Goal: Task Accomplishment & Management: Complete application form

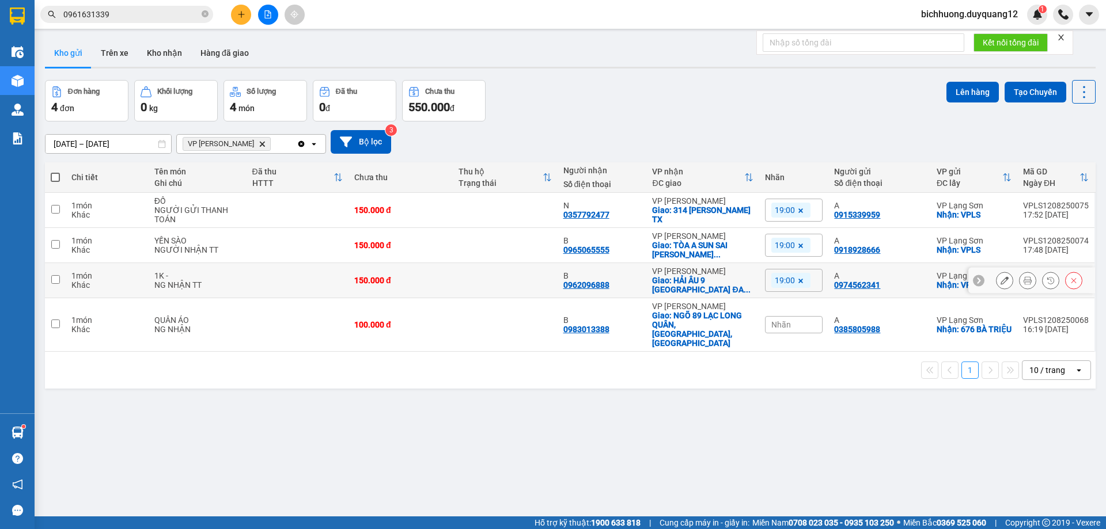
click at [56, 283] on input "checkbox" at bounding box center [55, 279] width 9 height 9
checkbox input "true"
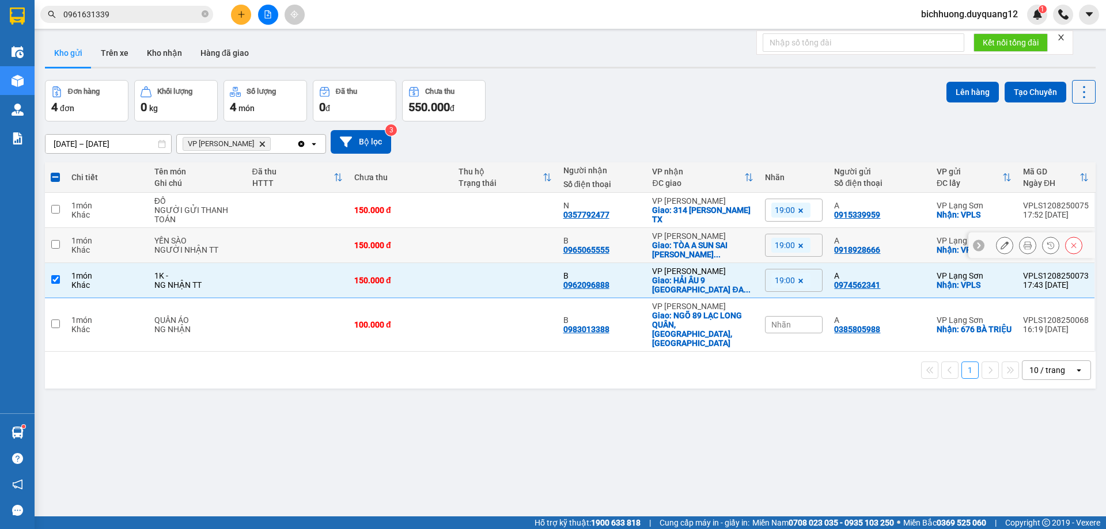
drag, startPoint x: 55, startPoint y: 244, endPoint x: 54, endPoint y: 217, distance: 26.6
click at [56, 243] on input "checkbox" at bounding box center [55, 244] width 9 height 9
checkbox input "true"
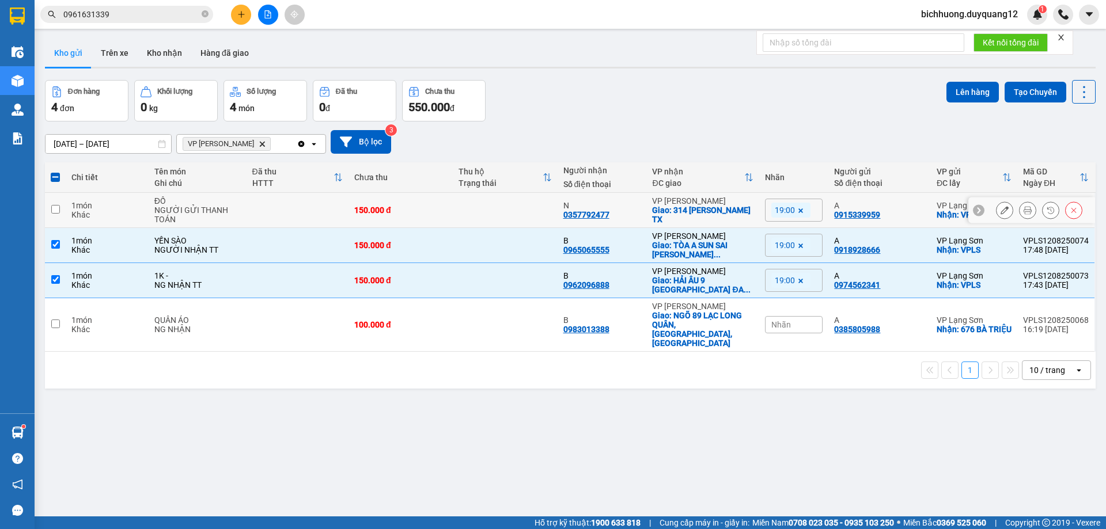
click at [54, 214] on td at bounding box center [55, 210] width 21 height 35
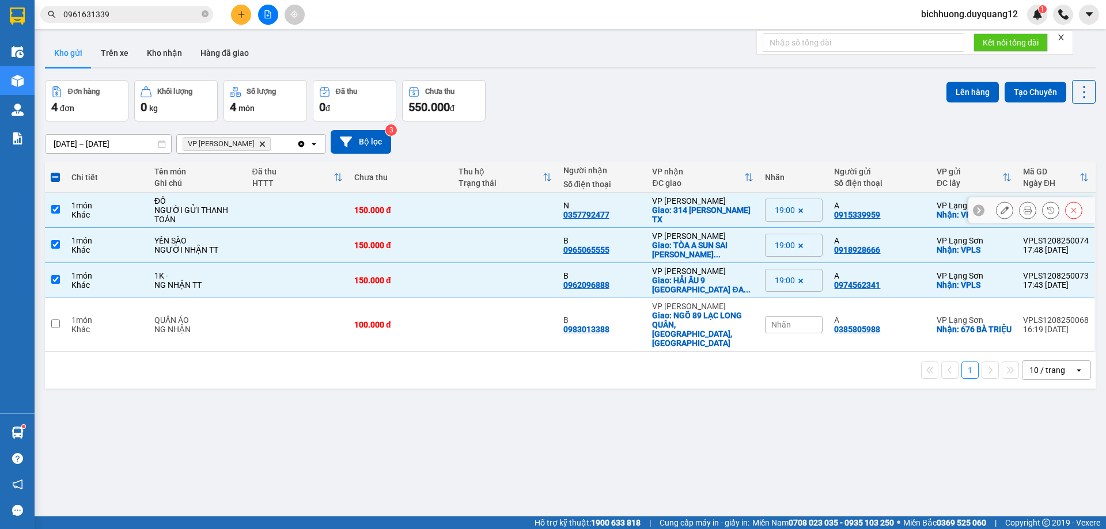
click at [56, 211] on input "checkbox" at bounding box center [55, 209] width 9 height 9
checkbox input "false"
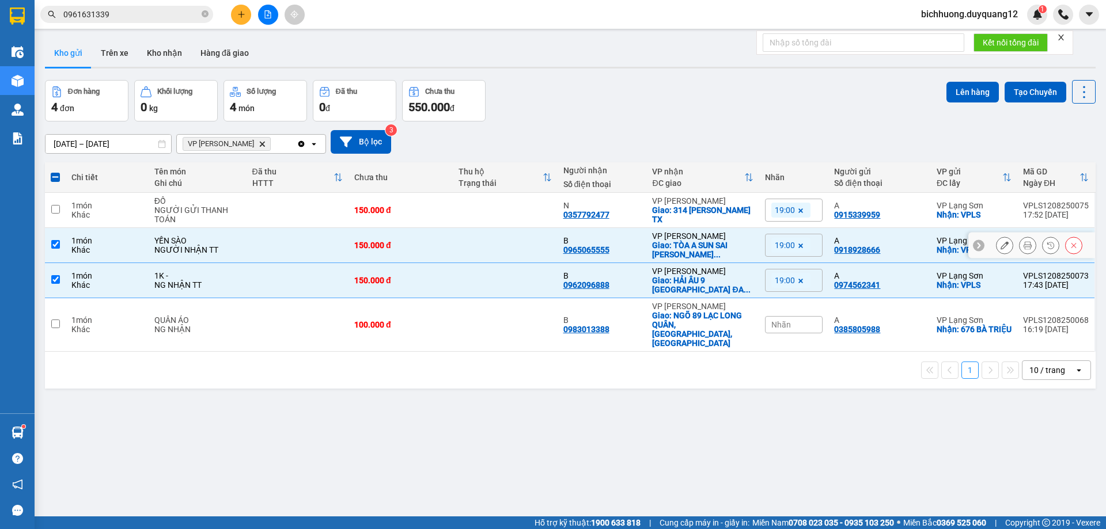
click at [56, 243] on input "checkbox" at bounding box center [55, 244] width 9 height 9
checkbox input "false"
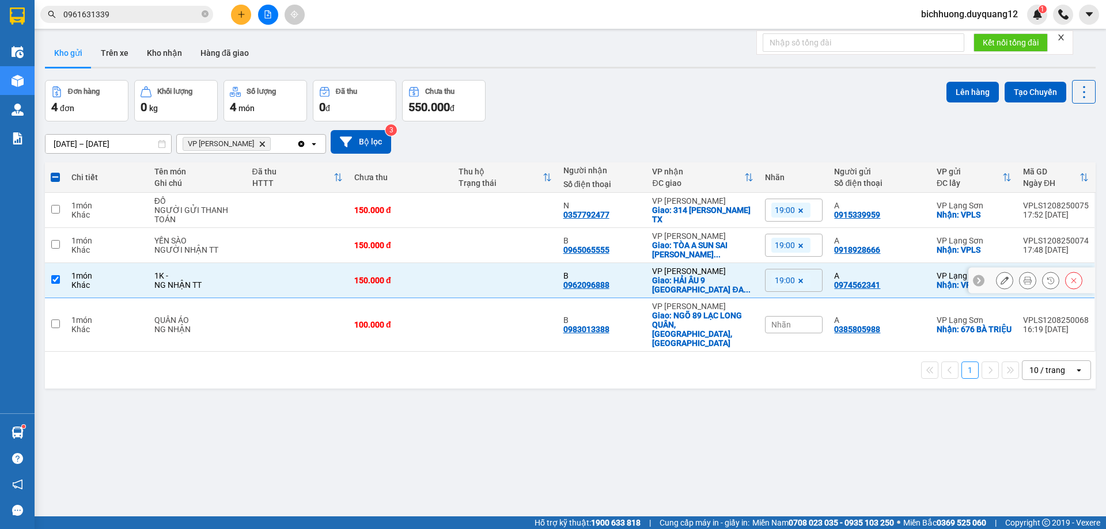
click at [56, 283] on input "checkbox" at bounding box center [55, 279] width 9 height 9
checkbox input "false"
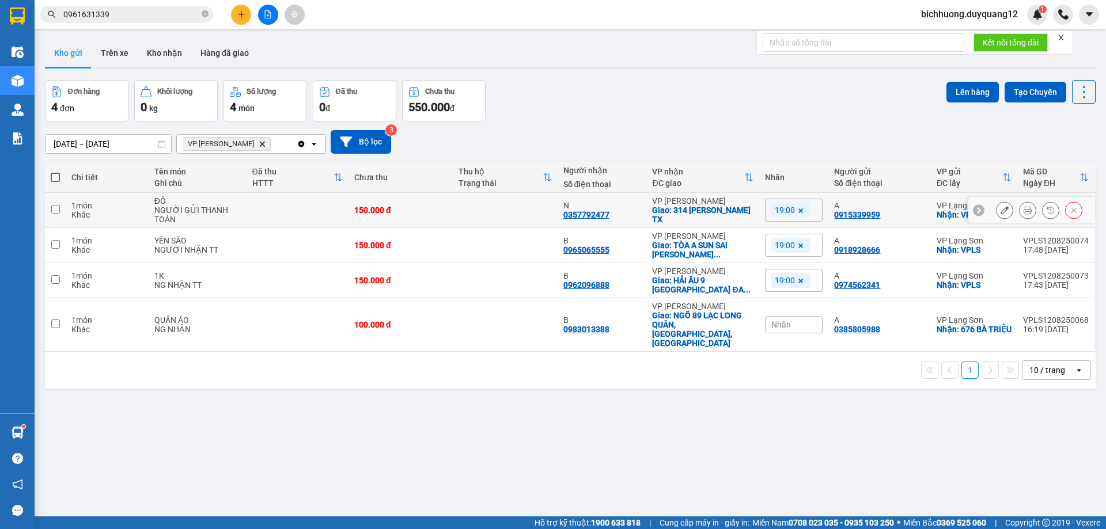
drag, startPoint x: 54, startPoint y: 211, endPoint x: 321, endPoint y: 253, distance: 270.0
click at [60, 211] on td at bounding box center [55, 210] width 21 height 35
checkbox input "true"
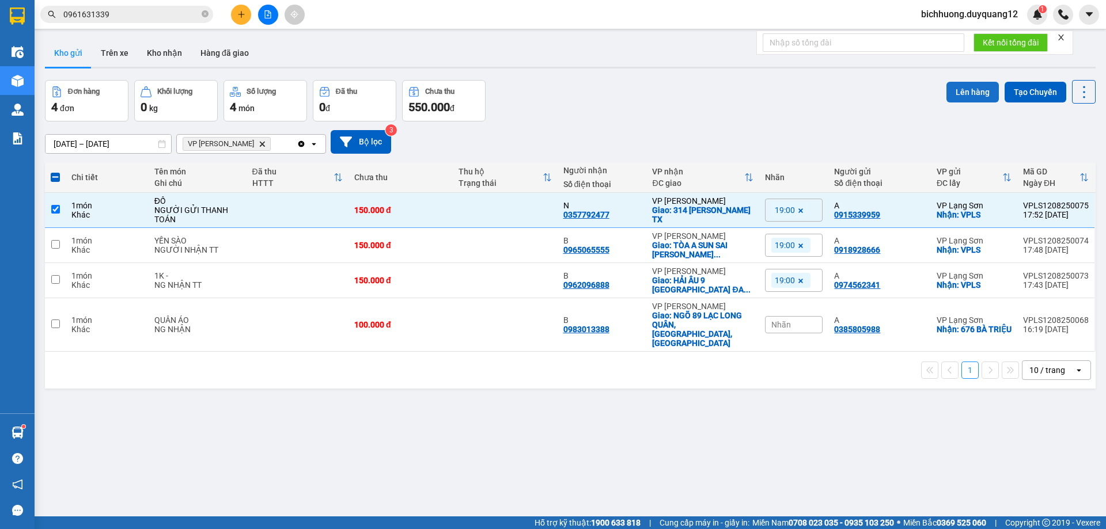
click at [964, 89] on button "Lên hàng" at bounding box center [973, 92] width 52 height 21
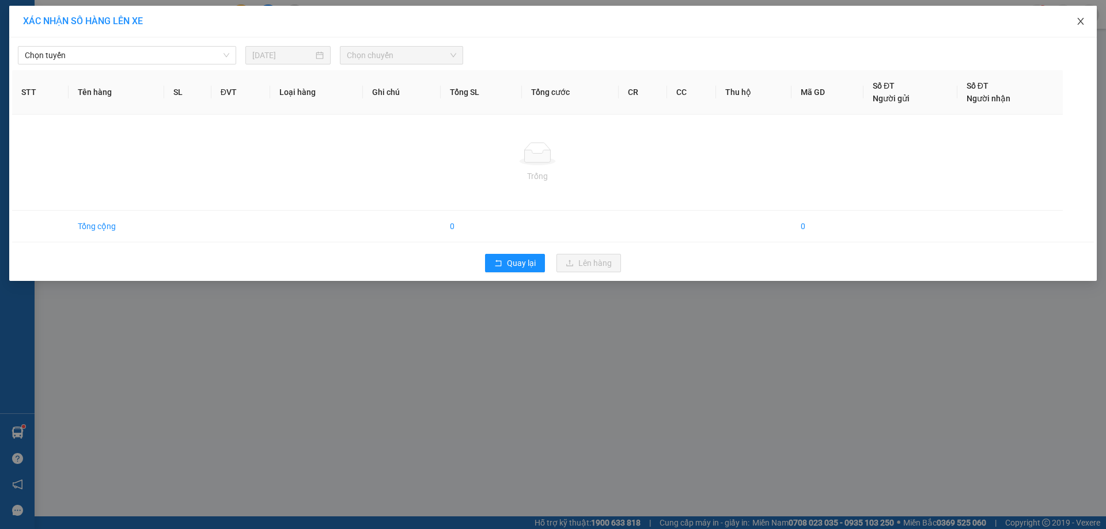
click at [1087, 24] on span "Close" at bounding box center [1081, 22] width 32 height 32
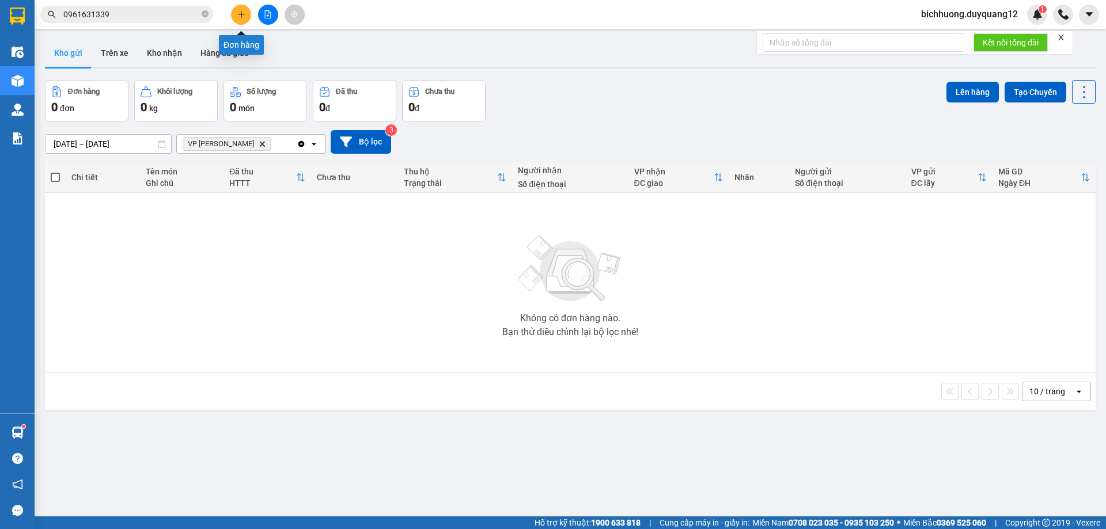
click at [242, 12] on icon "plus" at bounding box center [241, 14] width 8 height 8
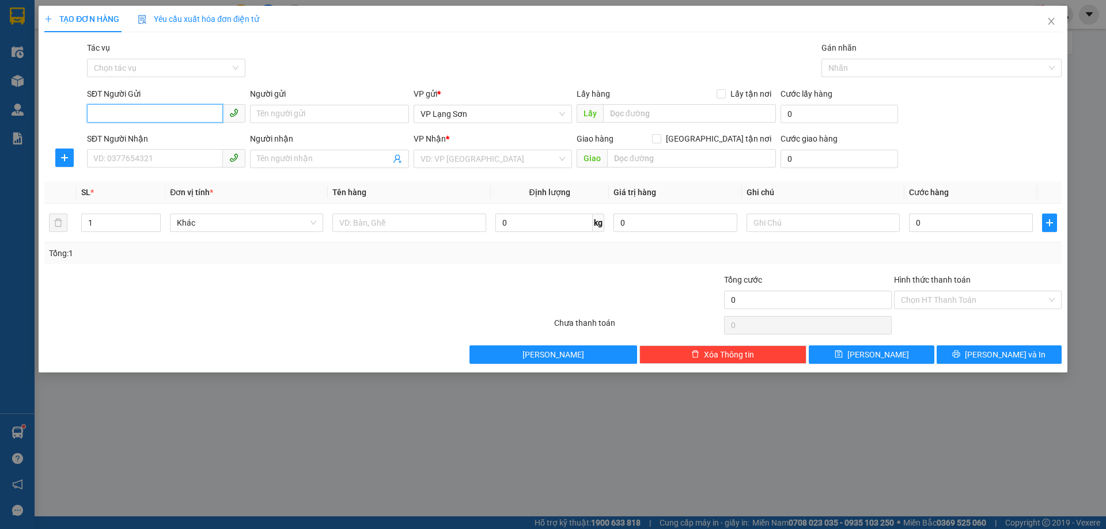
click at [138, 116] on input "SĐT Người Gửi" at bounding box center [155, 113] width 136 height 18
type input "0988687171"
drag, startPoint x: 138, startPoint y: 145, endPoint x: 158, endPoint y: 143, distance: 20.3
click at [141, 143] on div "0988687171 - A" at bounding box center [166, 137] width 158 height 18
type input "A"
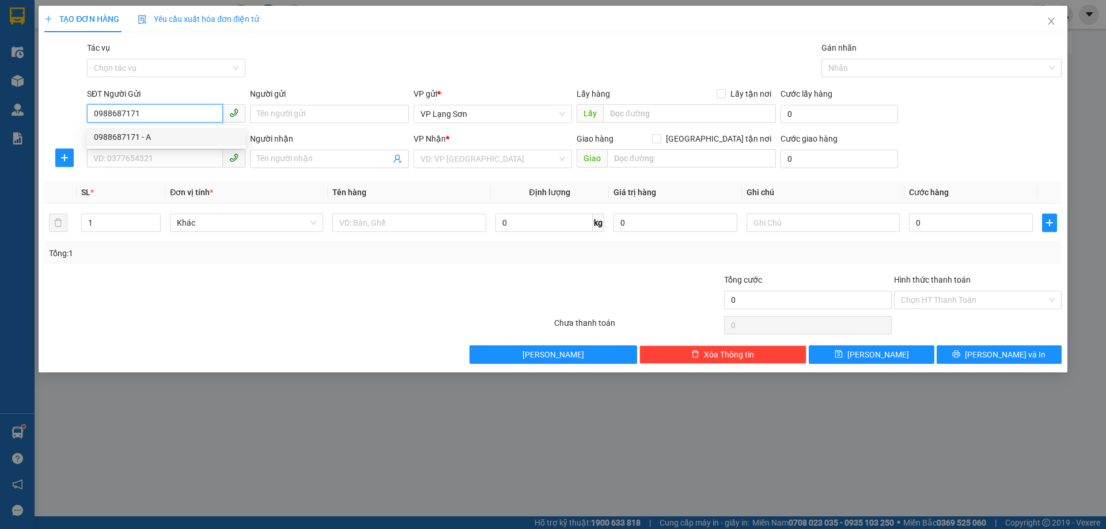
checkbox input "true"
type input "32 [PERSON_NAME]"
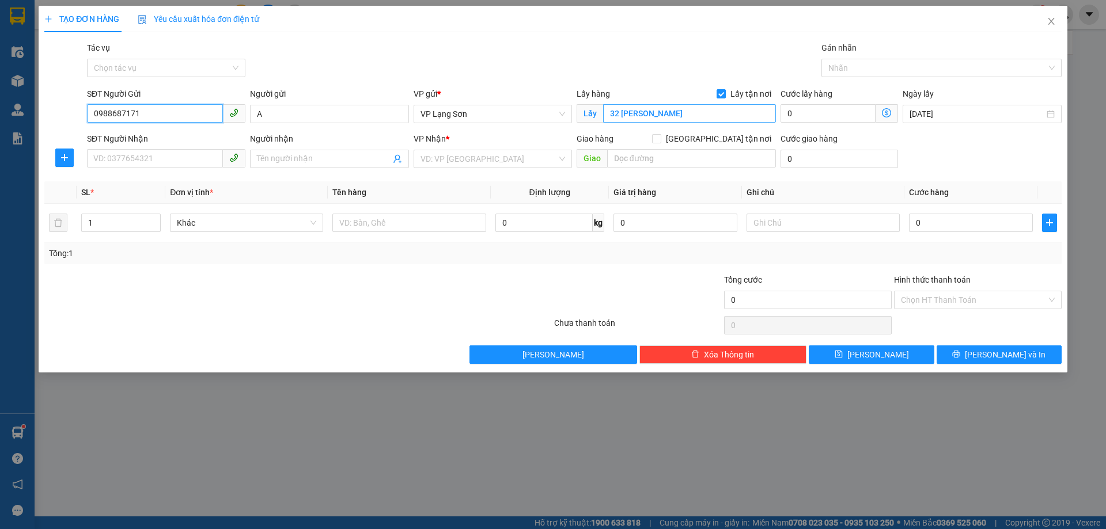
type input "0988687171"
type input "VPLS"
click at [189, 163] on input "SĐT Người Nhận" at bounding box center [155, 158] width 136 height 18
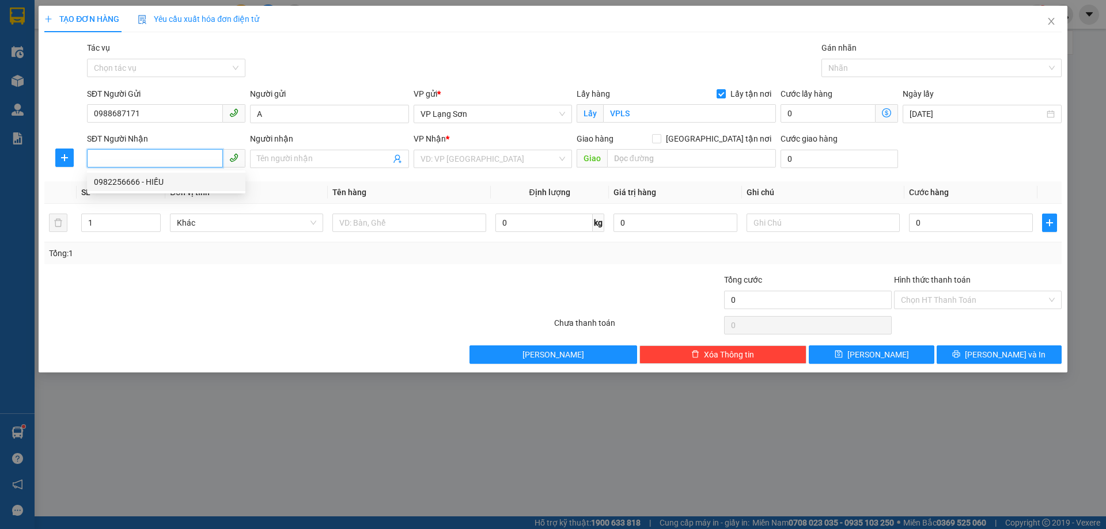
click at [193, 161] on input "SĐT Người Nhận" at bounding box center [155, 158] width 136 height 18
type input "0352093905"
drag, startPoint x: 275, startPoint y: 156, endPoint x: 274, endPoint y: 162, distance: 6.0
click at [275, 156] on input "Người nhận" at bounding box center [323, 159] width 133 height 13
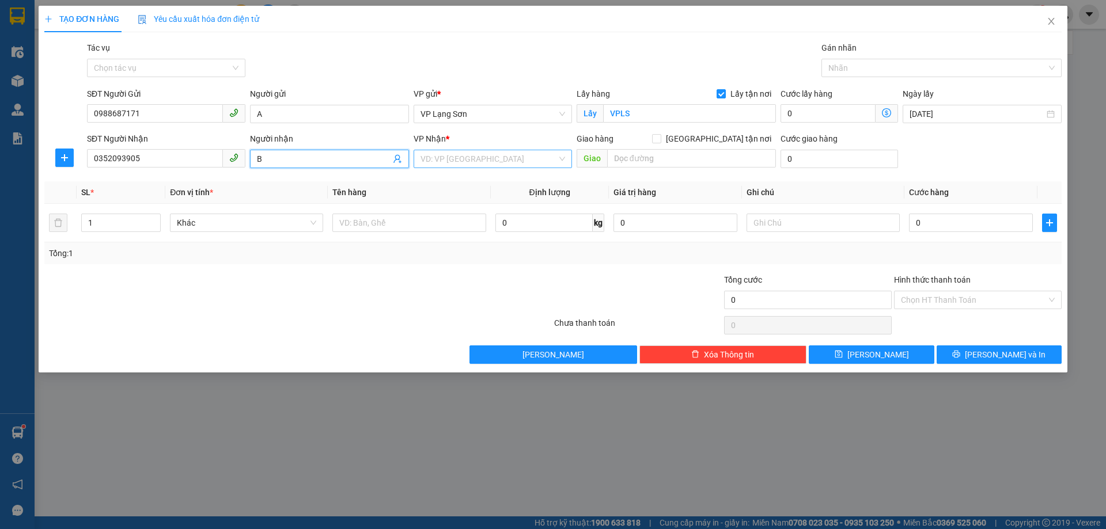
type input "B"
click at [466, 156] on input "search" at bounding box center [489, 158] width 137 height 17
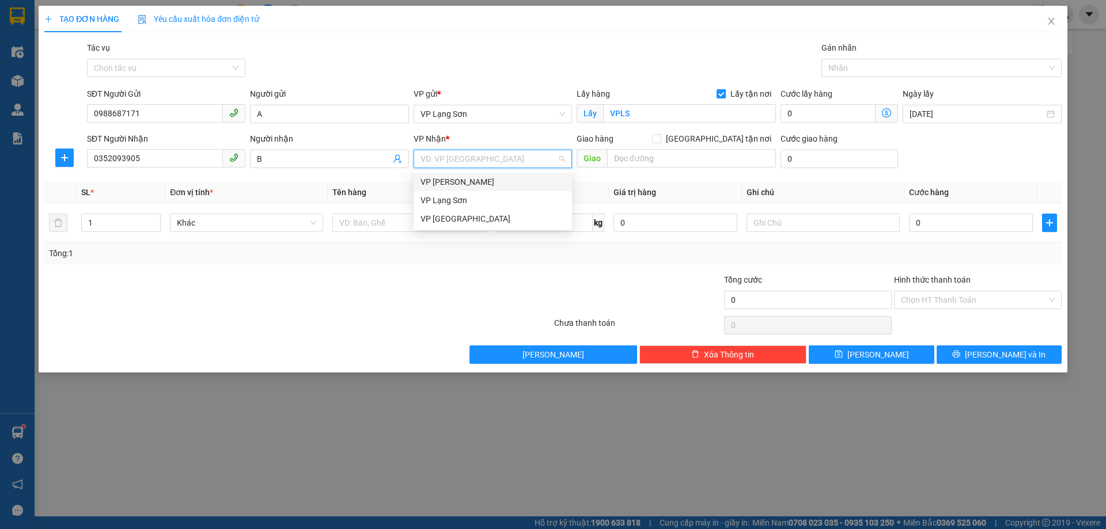
click at [451, 183] on div "VP [PERSON_NAME]" at bounding box center [493, 182] width 145 height 13
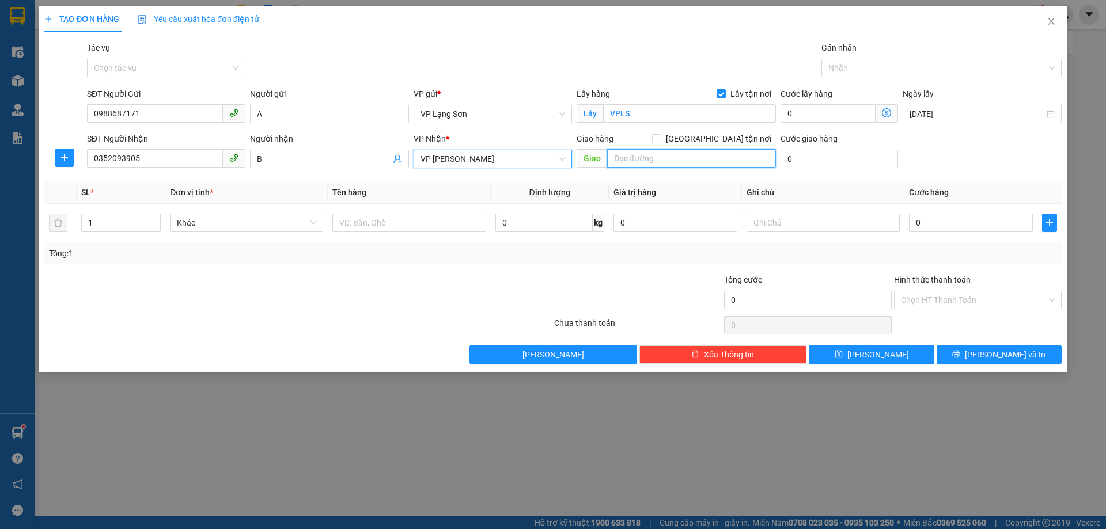
click at [652, 156] on input "text" at bounding box center [691, 158] width 169 height 18
type input "145 ĐƯỜNG HỒ MỄ TRÌ"
click at [660, 140] on input "[GEOGRAPHIC_DATA] tận nơi" at bounding box center [656, 138] width 8 height 8
checkbox input "true"
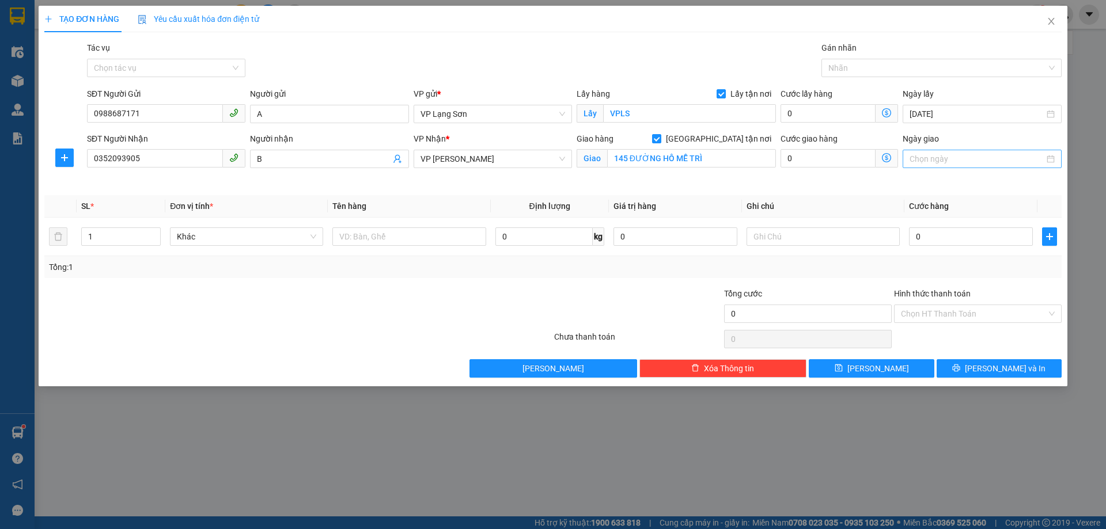
click at [993, 160] on input "Ngày giao" at bounding box center [977, 159] width 134 height 13
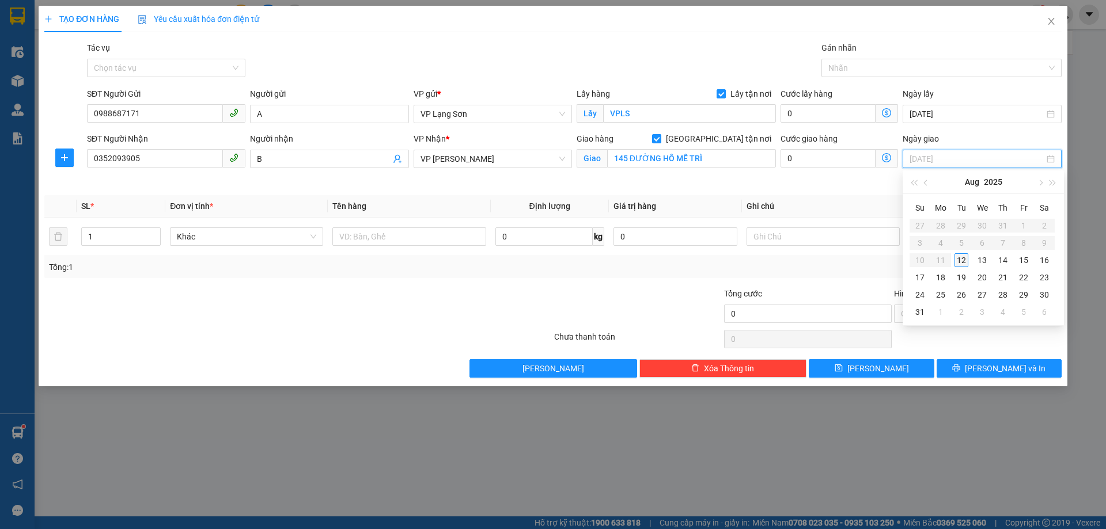
type input "[DATE]"
click at [963, 259] on div "12" at bounding box center [962, 260] width 14 height 14
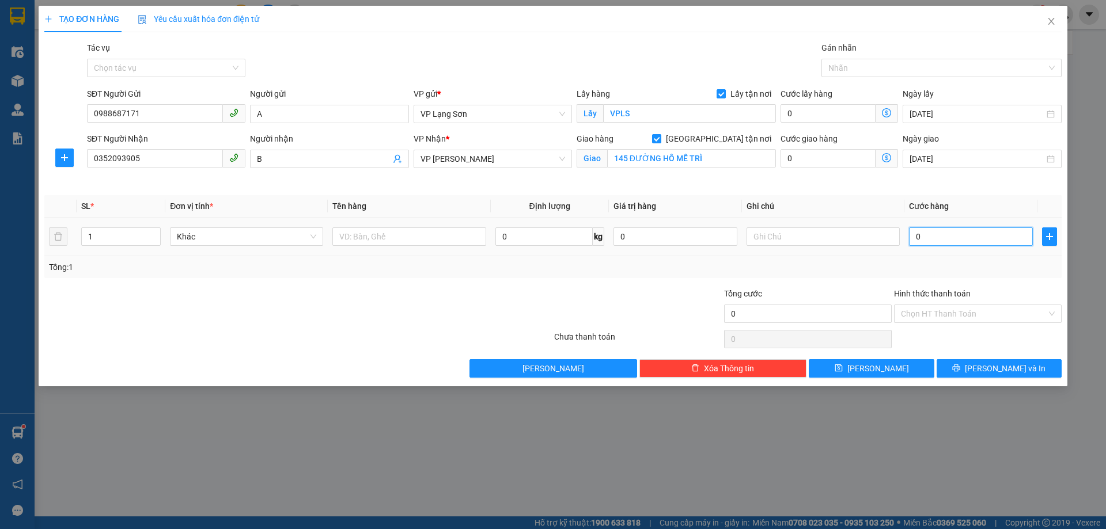
drag, startPoint x: 933, startPoint y: 237, endPoint x: 852, endPoint y: 201, distance: 89.0
click at [934, 237] on input "0" at bounding box center [971, 237] width 124 height 18
type input "1"
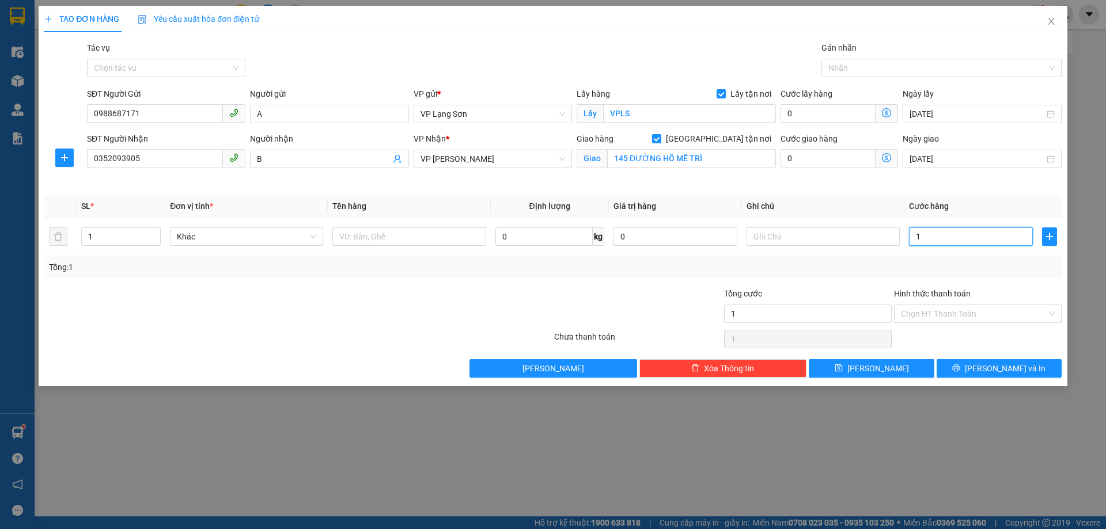
type input "10"
type input "100"
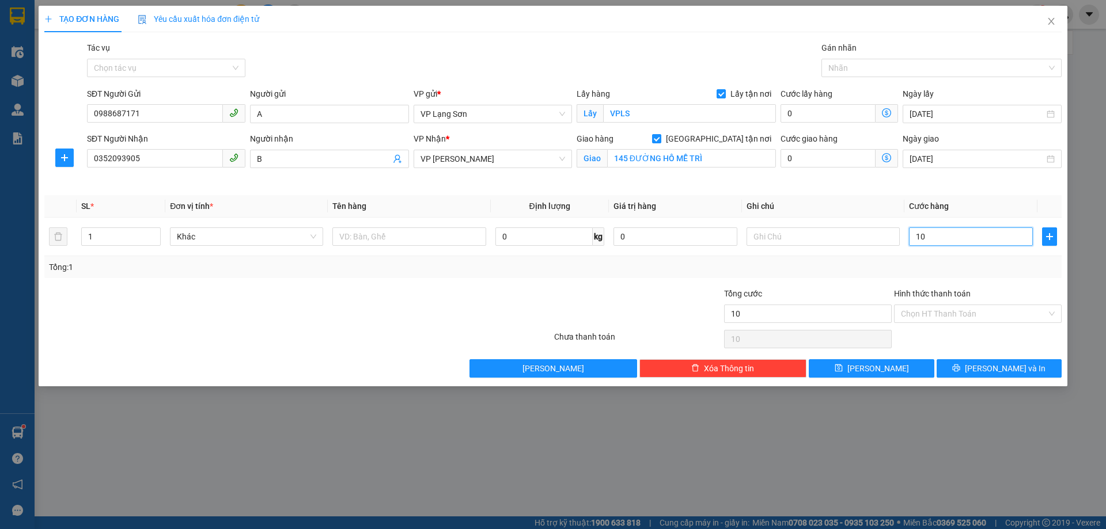
type input "100"
type input "1.000"
type input "10.000"
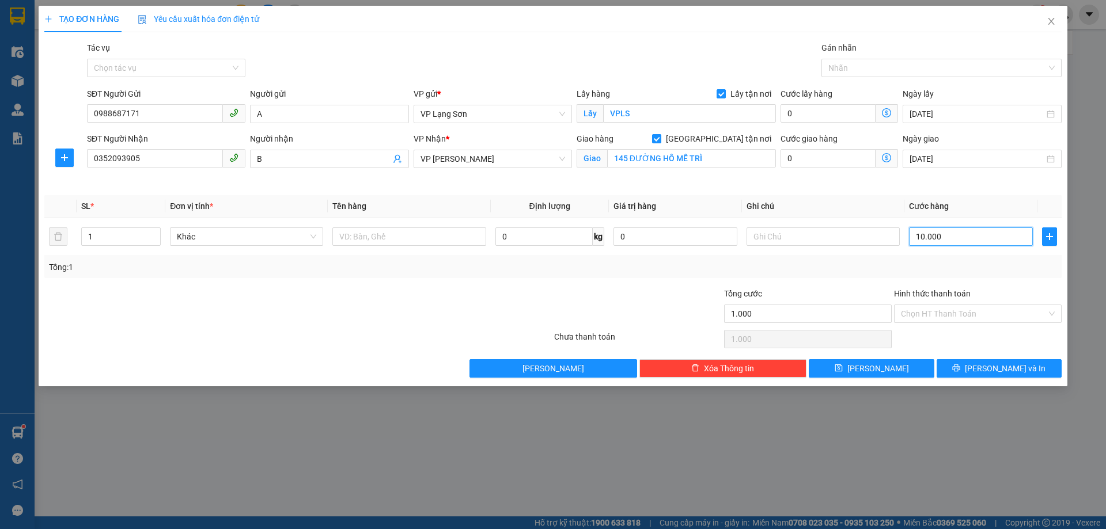
type input "10.000"
type input "100.000"
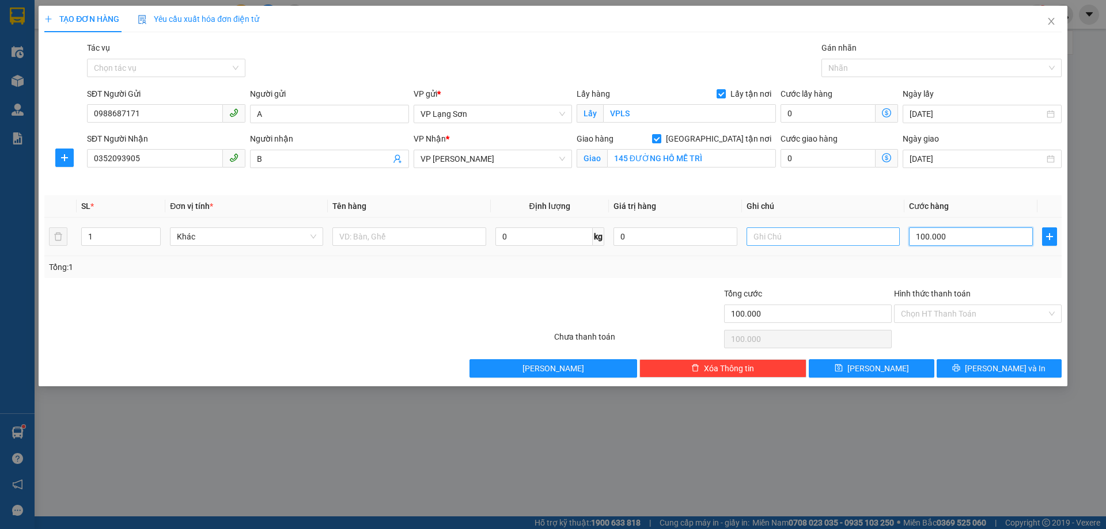
type input "100.000"
click at [823, 232] on input "text" at bounding box center [823, 237] width 153 height 18
type input "CK CTY 100K"
click at [450, 233] on input "text" at bounding box center [408, 237] width 153 height 18
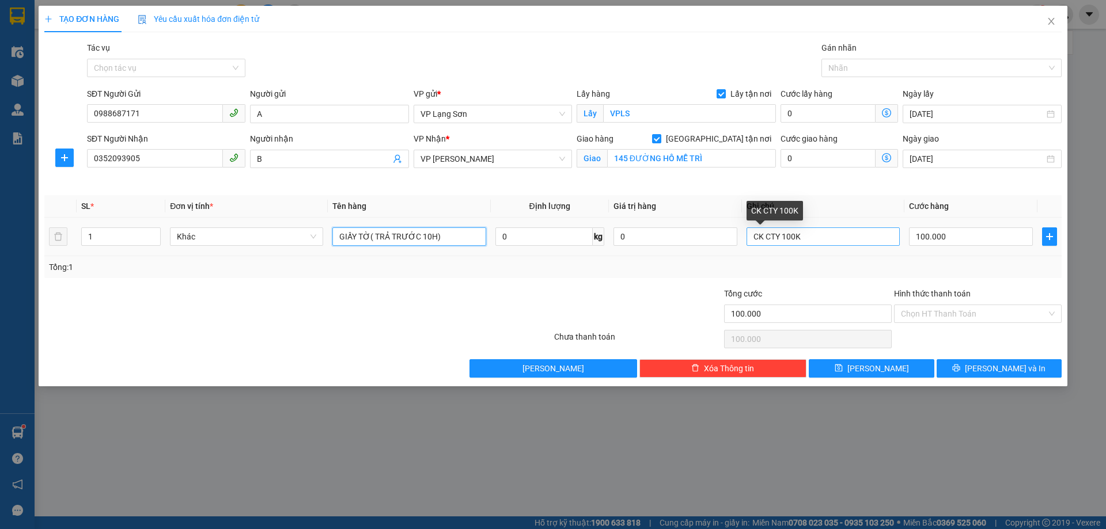
type input "GIẤY TỜ( TRẢ TRƯỚC 10H)"
click at [831, 233] on input "CK CTY 100K" at bounding box center [823, 237] width 153 height 18
type input "CK CTY 100K LÚC 20H 06/12/8"
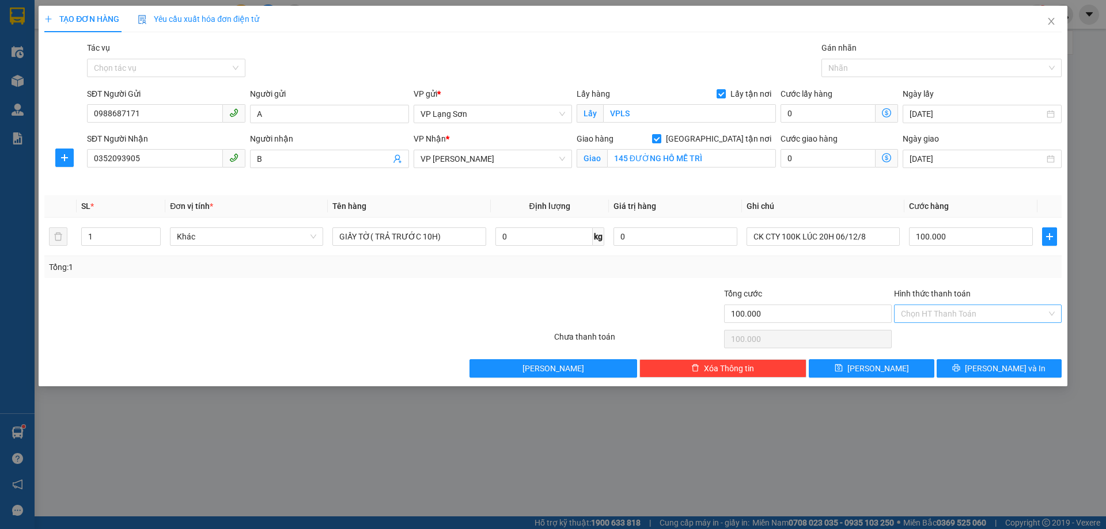
click at [1016, 313] on input "Hình thức thanh toán" at bounding box center [974, 313] width 146 height 17
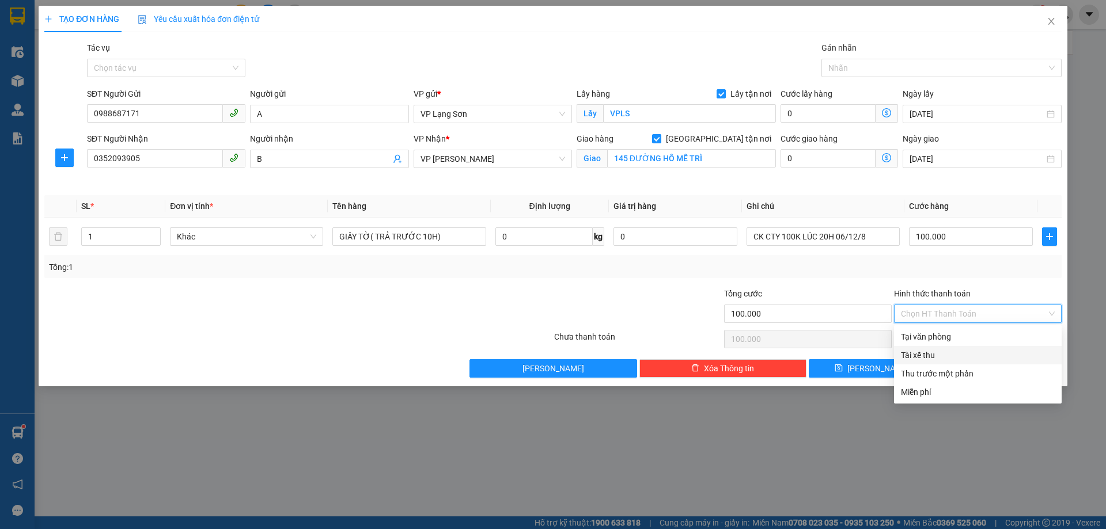
click at [939, 355] on div "Tài xế thu" at bounding box center [978, 355] width 154 height 13
type input "0"
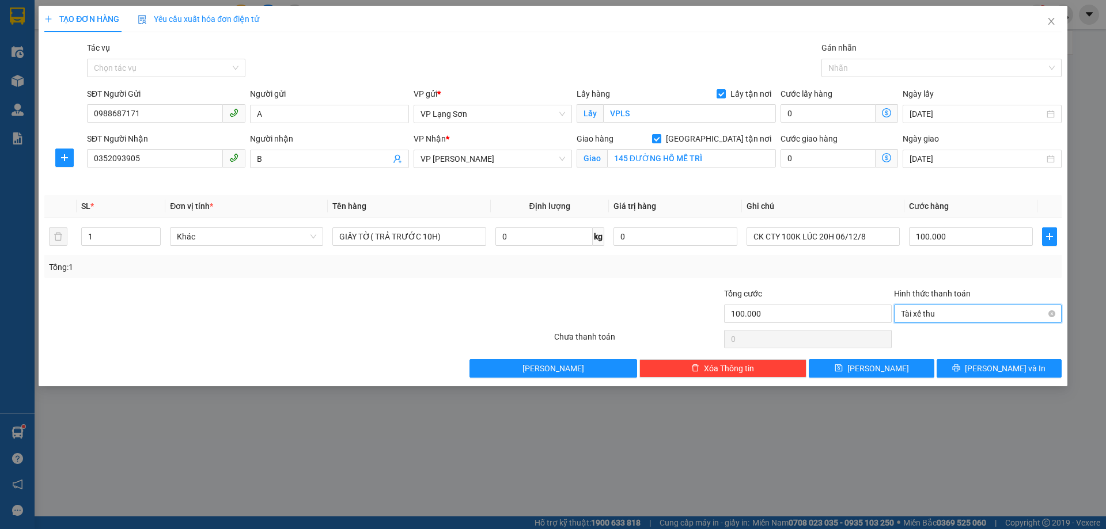
click at [959, 313] on span "Tài xế thu" at bounding box center [978, 313] width 154 height 17
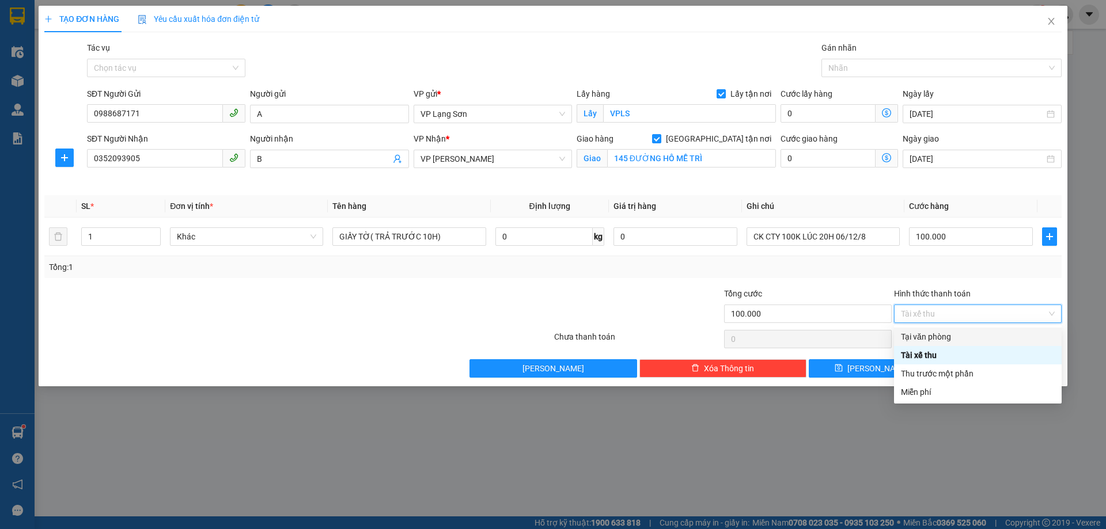
click at [924, 341] on div "Tại văn phòng" at bounding box center [978, 337] width 154 height 13
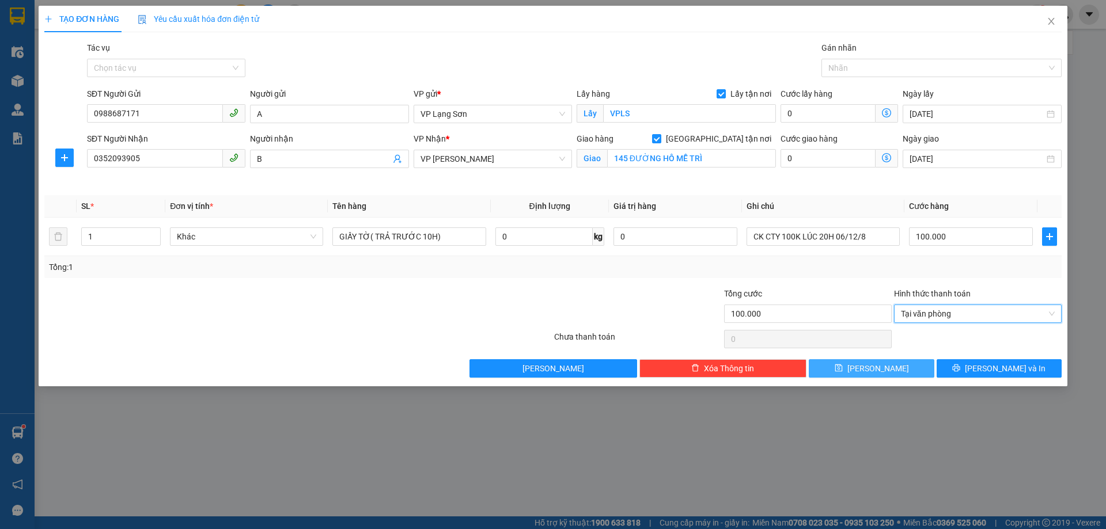
click at [873, 366] on span "[PERSON_NAME]" at bounding box center [878, 368] width 62 height 13
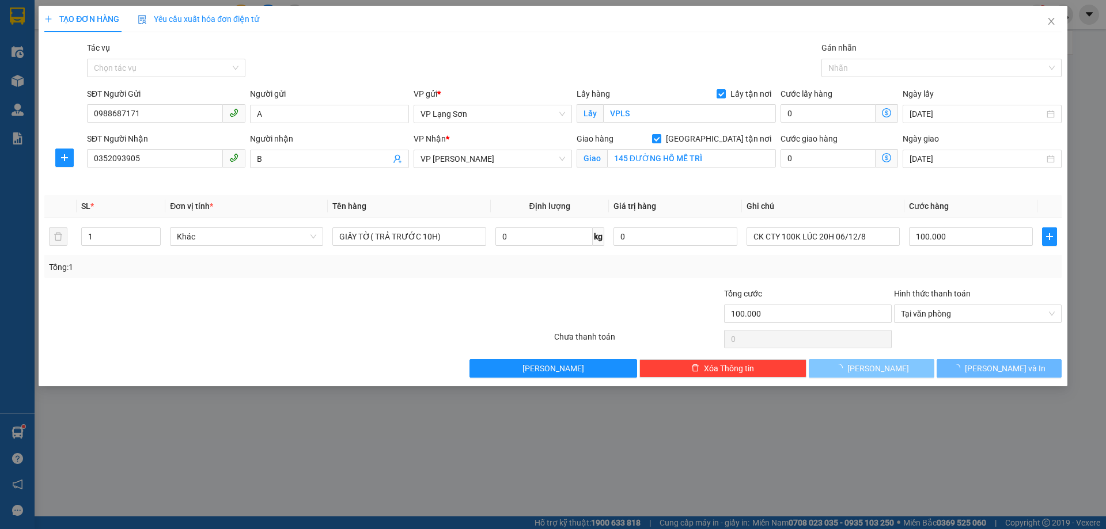
checkbox input "false"
type input "0"
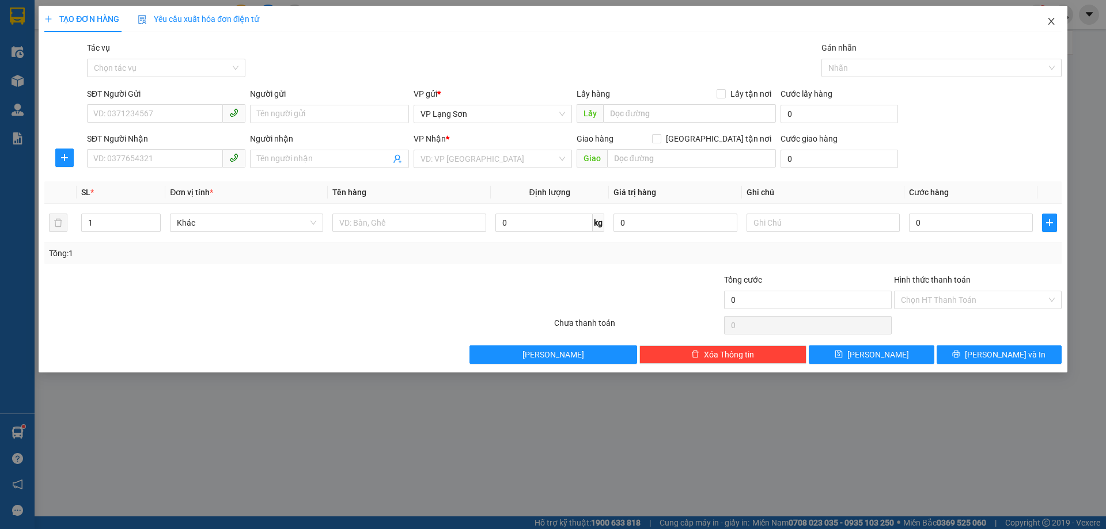
drag, startPoint x: 1049, startPoint y: 20, endPoint x: 1058, endPoint y: 31, distance: 13.9
click at [1050, 20] on icon "close" at bounding box center [1051, 21] width 6 height 7
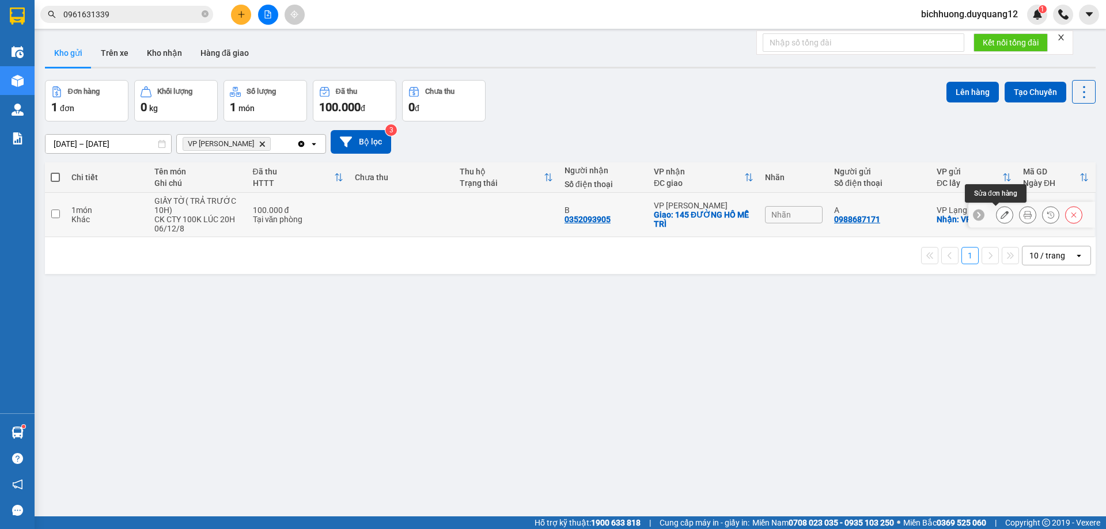
click at [998, 220] on button at bounding box center [1005, 215] width 16 height 20
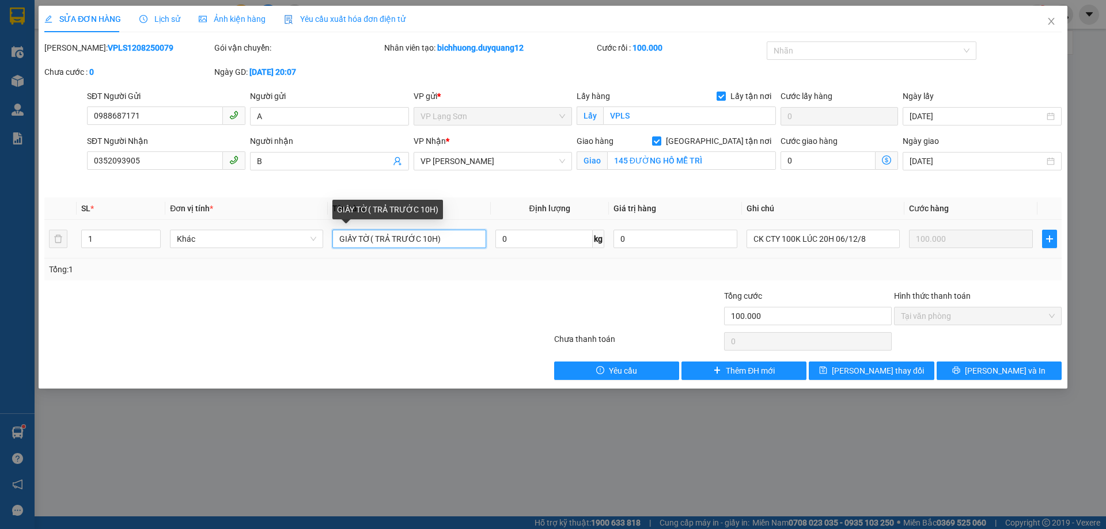
click at [461, 242] on input "GIẤY TỜ( TRẢ TRƯỚC 10H)" at bounding box center [408, 239] width 153 height 18
type input "GIẤY TỜ( TRẢ TRƯỚC 10H) GỬI CHUYẾN 4H"
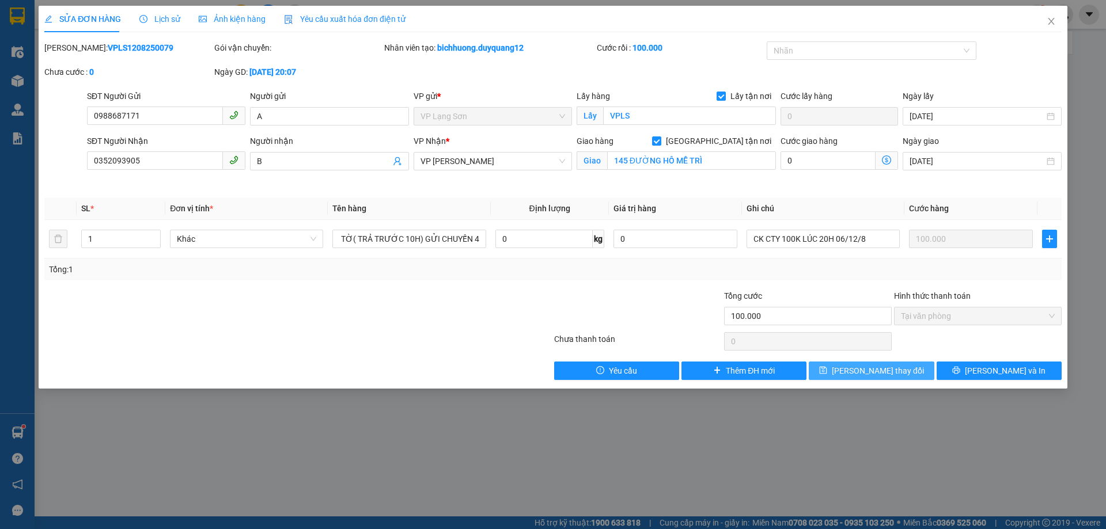
click at [880, 373] on span "[PERSON_NAME] thay đổi" at bounding box center [878, 371] width 92 height 13
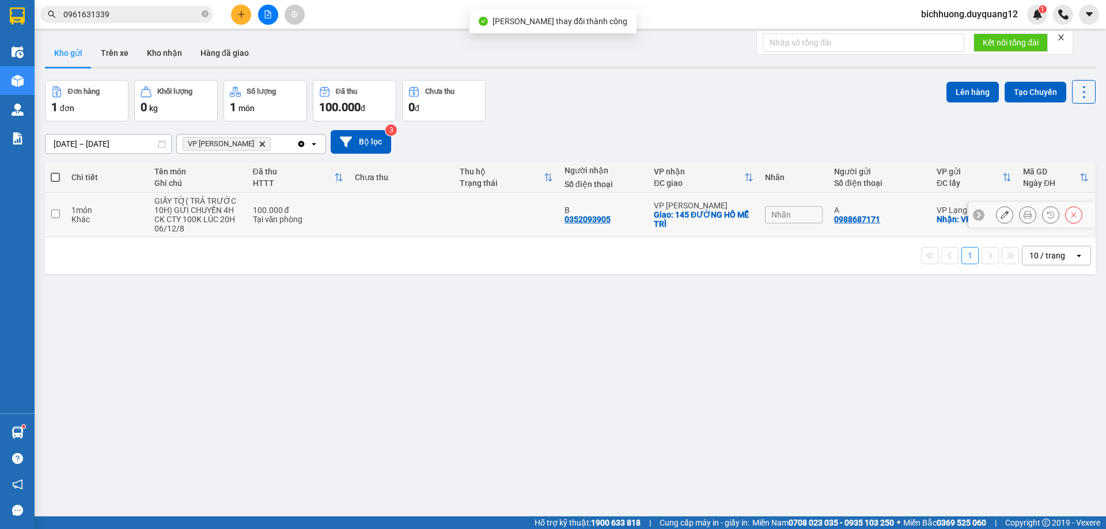
click at [1001, 218] on icon at bounding box center [1005, 215] width 8 height 8
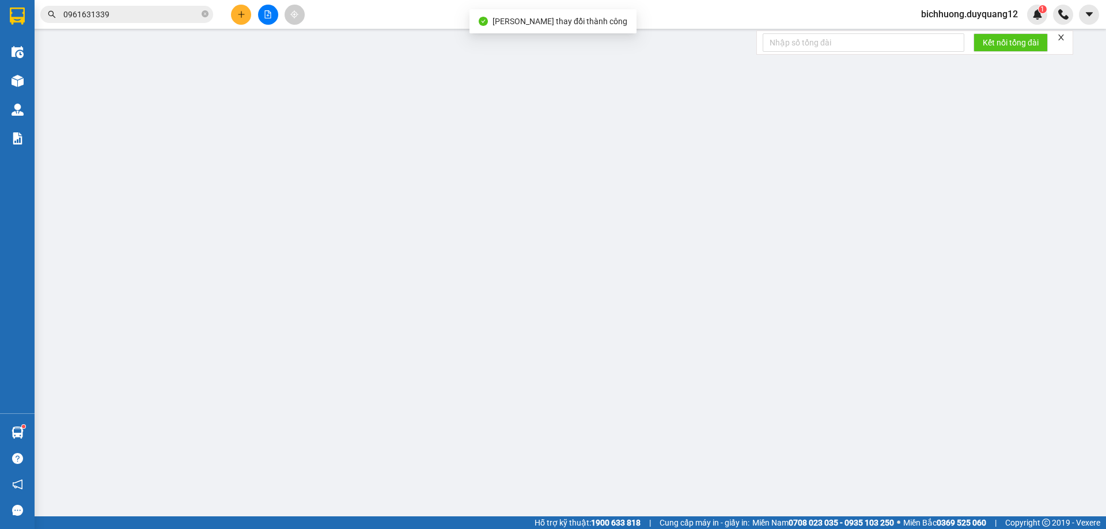
type input "0988687171"
type input "A"
checkbox input "true"
type input "VPLS"
type input "0352093905"
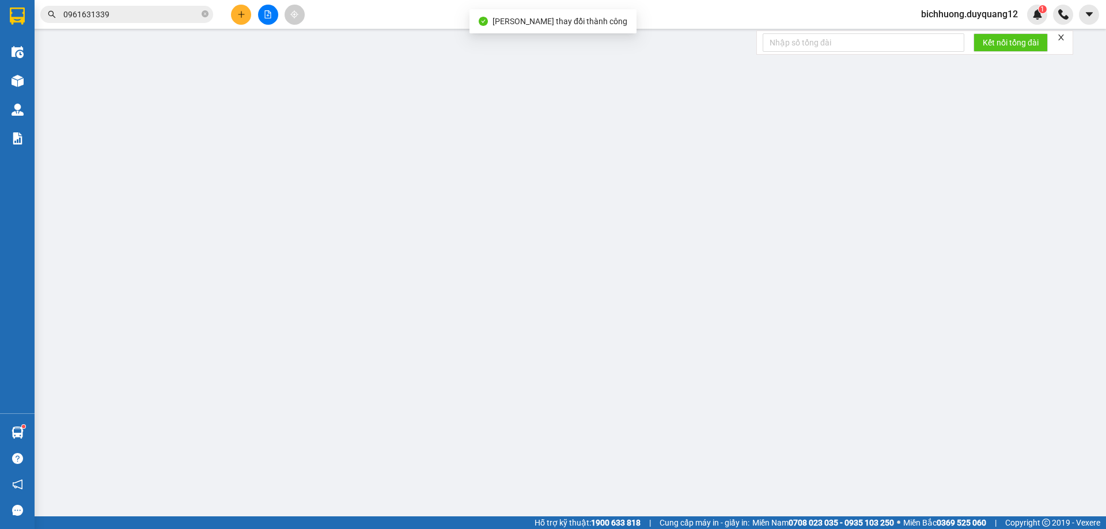
type input "B"
checkbox input "true"
type input "145 ĐƯỜNG HỒ MỄ TRÌ"
type input "100.000"
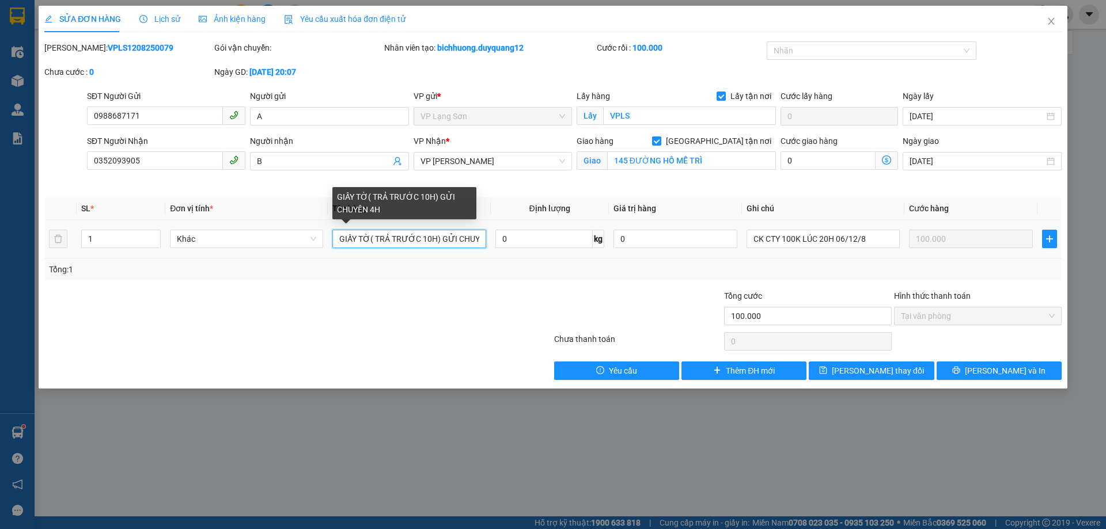
drag, startPoint x: 434, startPoint y: 240, endPoint x: 374, endPoint y: 241, distance: 59.4
click at [374, 241] on input "GIẤY TỜ( TRẢ TRƯỚC 10H) GỬI CHUYẾN 4H" at bounding box center [408, 239] width 153 height 18
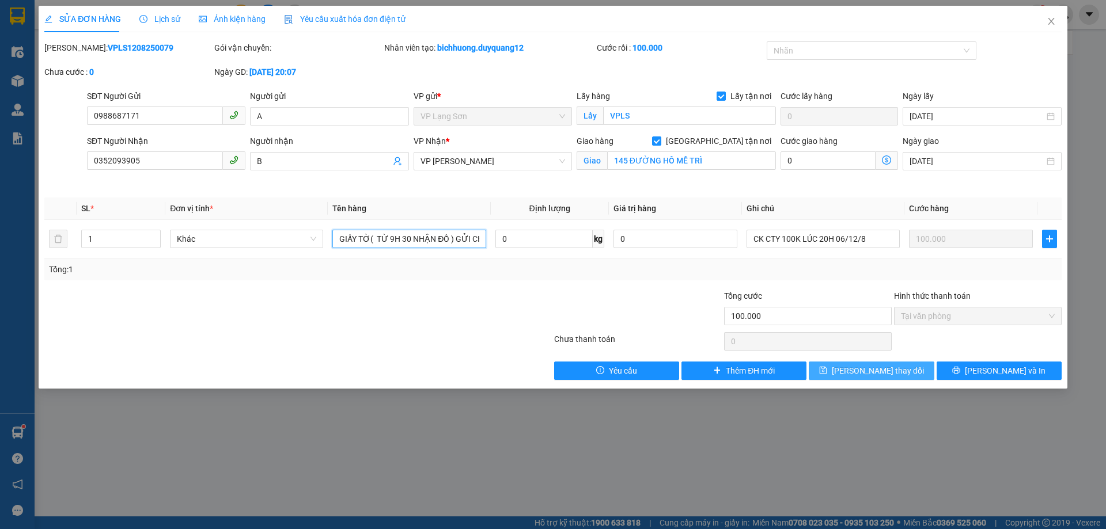
type input "GIẤY TỜ( TỪ 9H 30 NHẬN ĐỒ ) GỬI CHUYẾN 4H"
click at [878, 372] on span "[PERSON_NAME] thay đổi" at bounding box center [878, 371] width 92 height 13
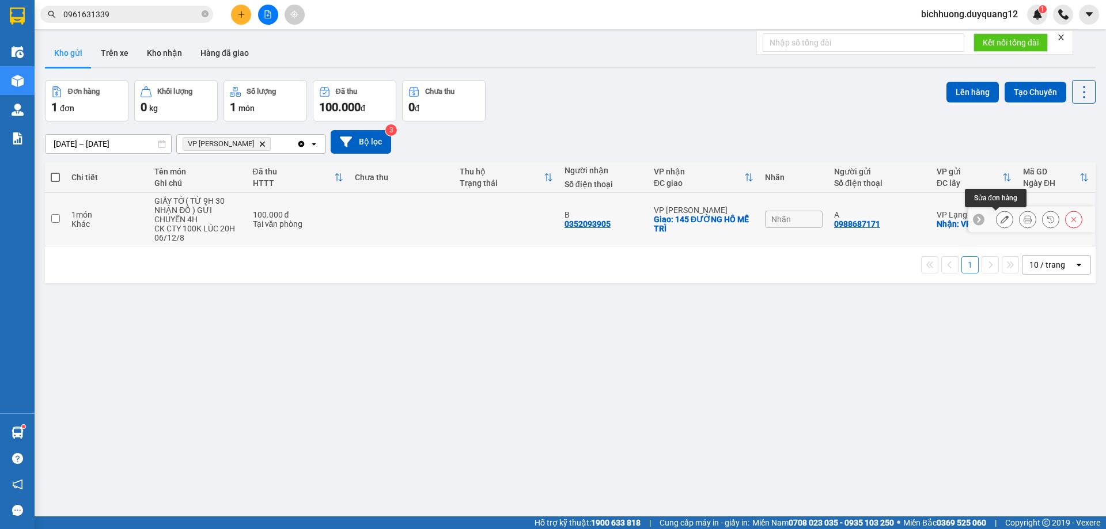
click at [1001, 222] on button at bounding box center [1005, 220] width 16 height 20
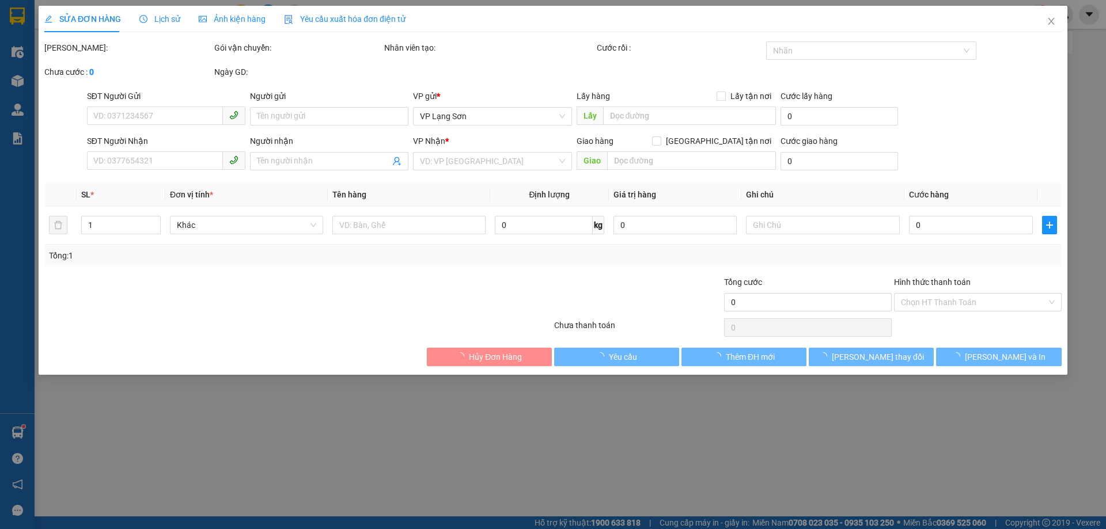
type input "0988687171"
type input "A"
checkbox input "true"
type input "VPLS"
type input "0352093905"
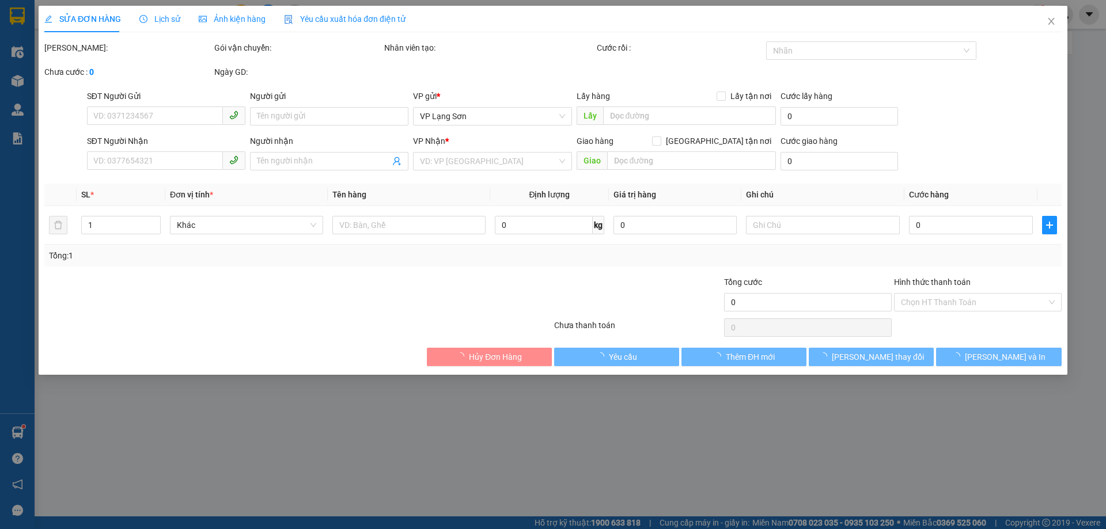
type input "B"
checkbox input "true"
type input "145 ĐƯỜNG HỒ MỄ TRÌ"
type input "100.000"
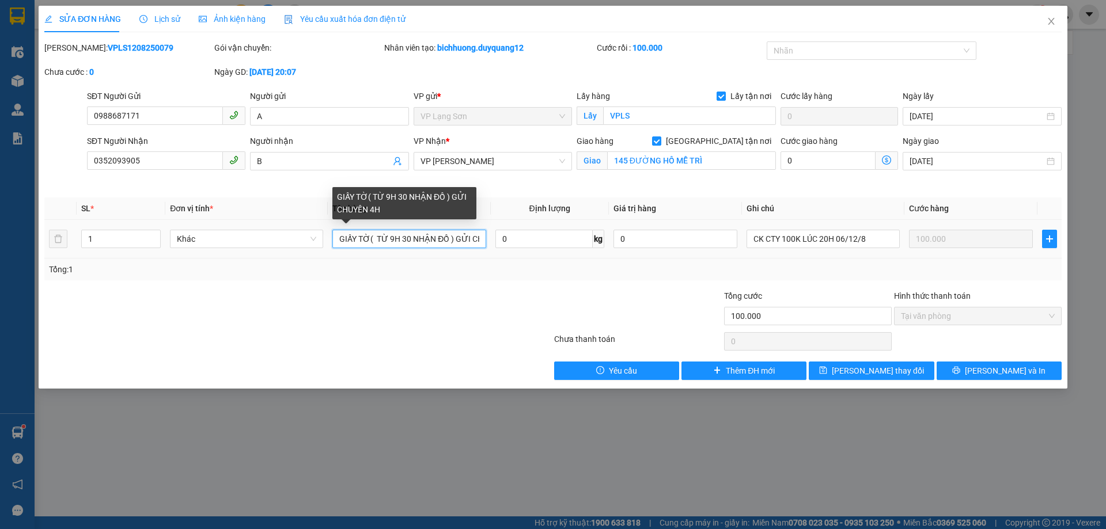
click at [411, 243] on input "GIẤY TỜ( TỪ 9H 30 NHẬN ĐỒ ) GỬI CHUYẾN 4H" at bounding box center [408, 239] width 153 height 18
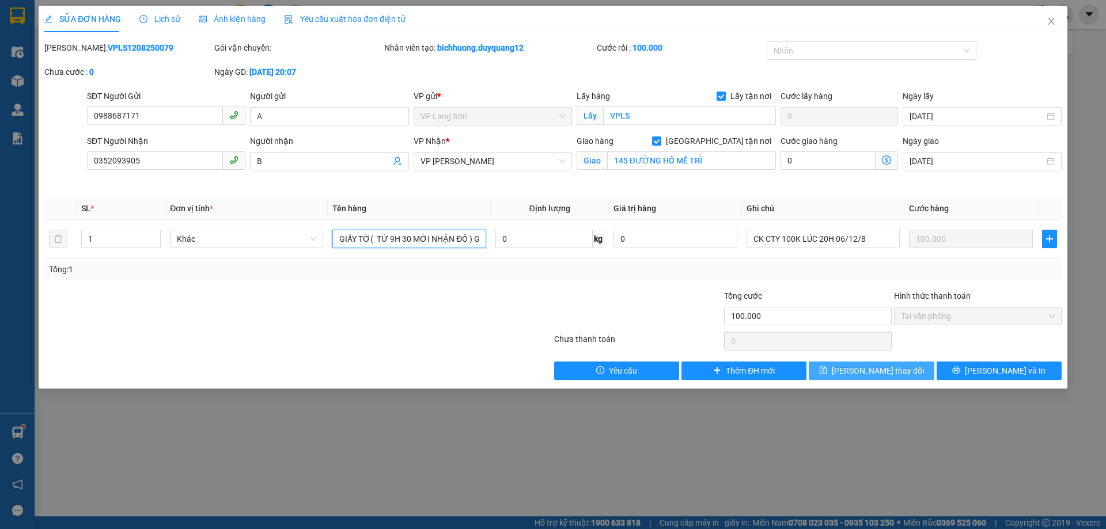
type input "GIẤY TỜ( TỪ 9H 30 MỚI NHẬN ĐỒ ) GỬI CHUYẾN 4H"
click at [862, 371] on span "[PERSON_NAME] thay đổi" at bounding box center [878, 371] width 92 height 13
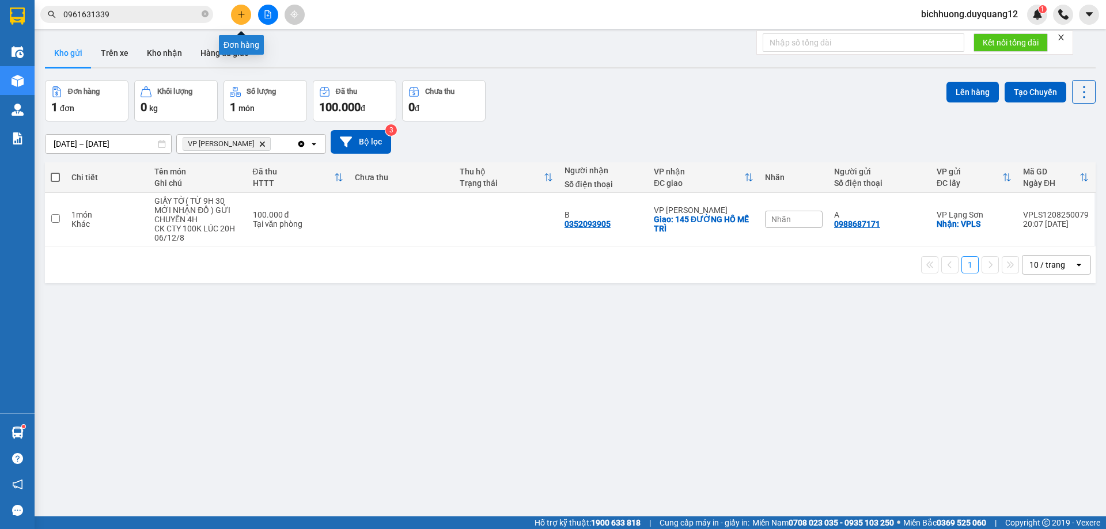
click at [241, 11] on icon "plus" at bounding box center [241, 14] width 8 height 8
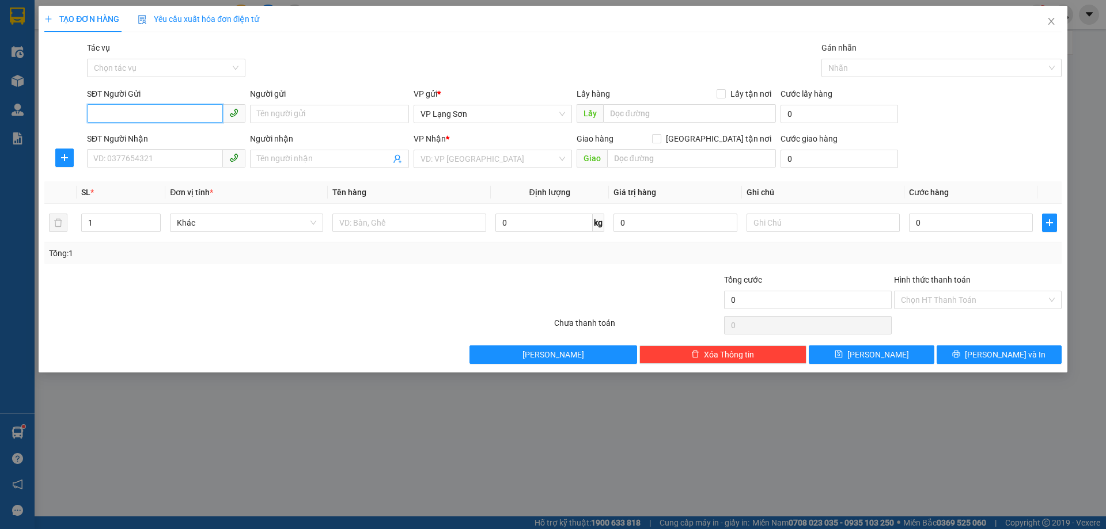
click at [159, 116] on input "SĐT Người Gửi" at bounding box center [155, 113] width 136 height 18
paste input "0912902070"
click at [97, 118] on input "0912902070" at bounding box center [155, 113] width 136 height 18
type input "0912902070"
click at [275, 115] on input "Người gửi" at bounding box center [329, 114] width 158 height 18
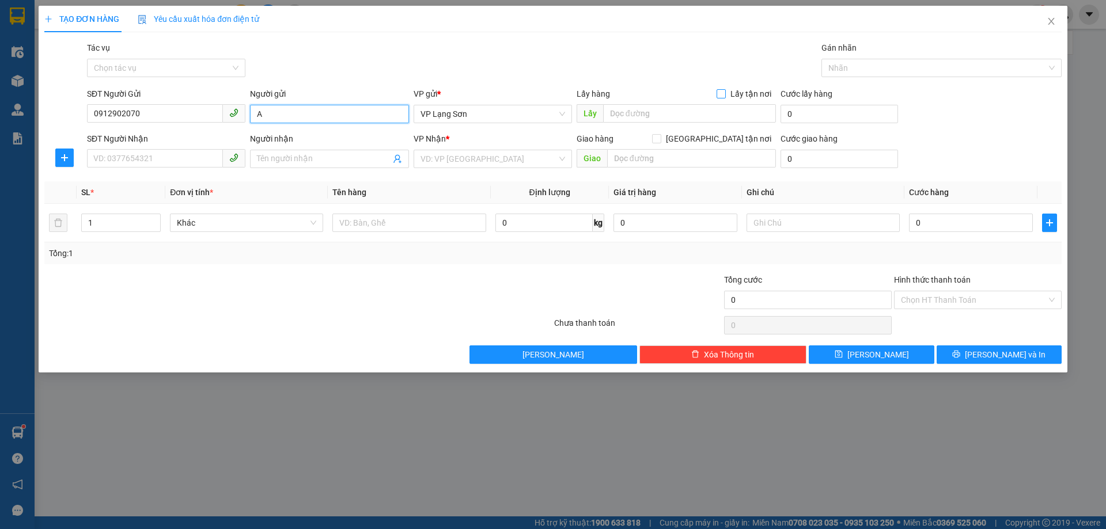
type input "A"
click at [720, 96] on input "Lấy tận nơi" at bounding box center [721, 93] width 8 height 8
checkbox input "true"
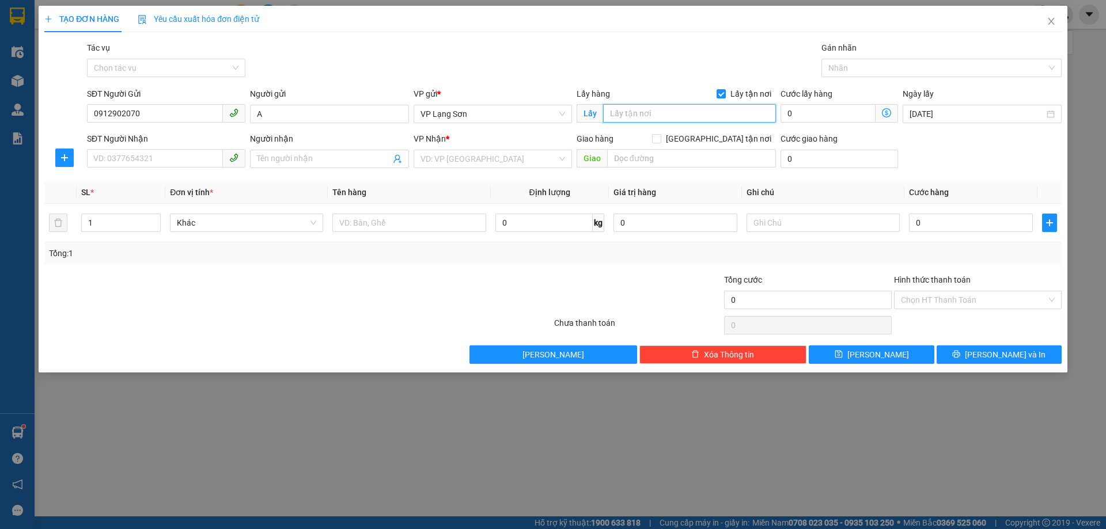
click at [683, 118] on input "text" at bounding box center [689, 113] width 173 height 18
type input "14 [PERSON_NAME]"
click at [489, 160] on input "search" at bounding box center [489, 158] width 137 height 17
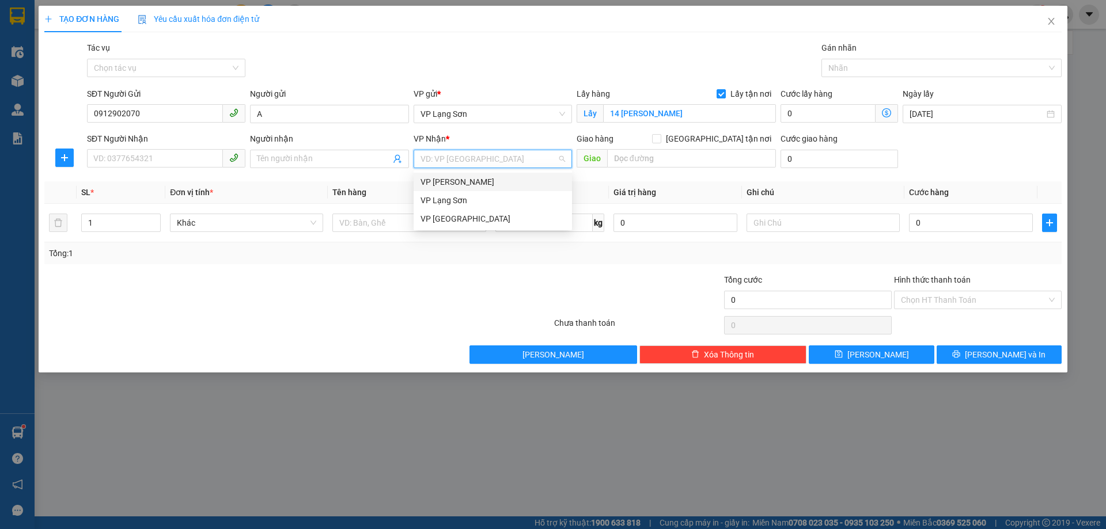
click at [442, 188] on div "VP [PERSON_NAME]" at bounding box center [493, 182] width 145 height 13
click at [324, 166] on span at bounding box center [329, 159] width 158 height 18
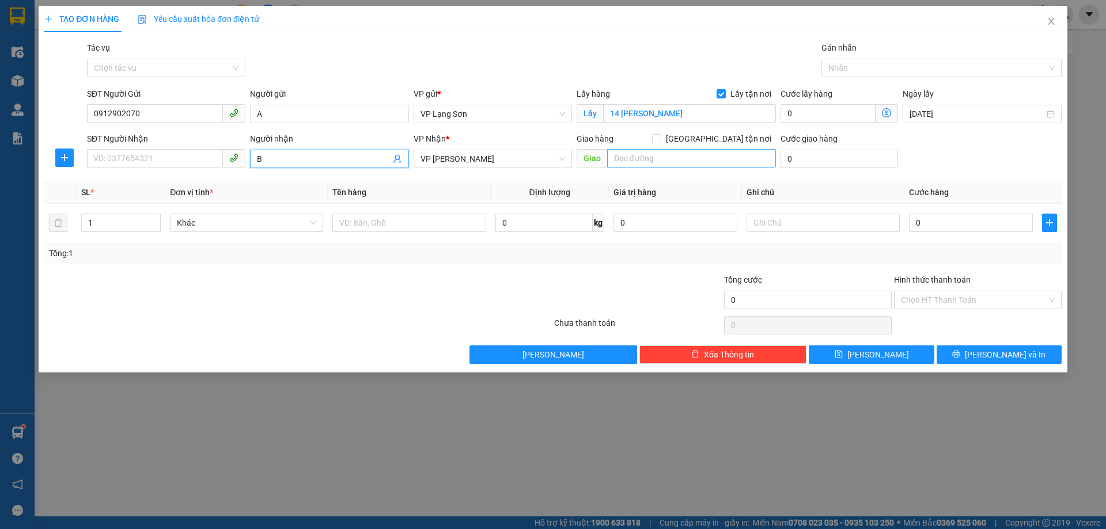
type input "B"
click at [622, 162] on input "text" at bounding box center [691, 158] width 169 height 18
type input "117 [PERSON_NAME]"
click at [660, 142] on input "[GEOGRAPHIC_DATA] tận nơi" at bounding box center [656, 138] width 8 height 8
checkbox input "true"
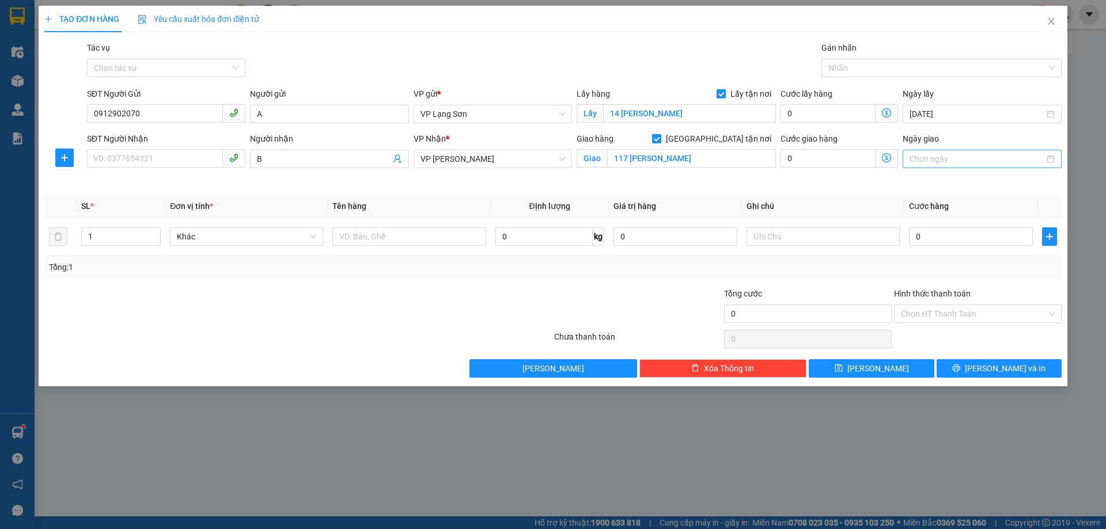
click at [915, 160] on input "Ngày giao" at bounding box center [977, 159] width 134 height 13
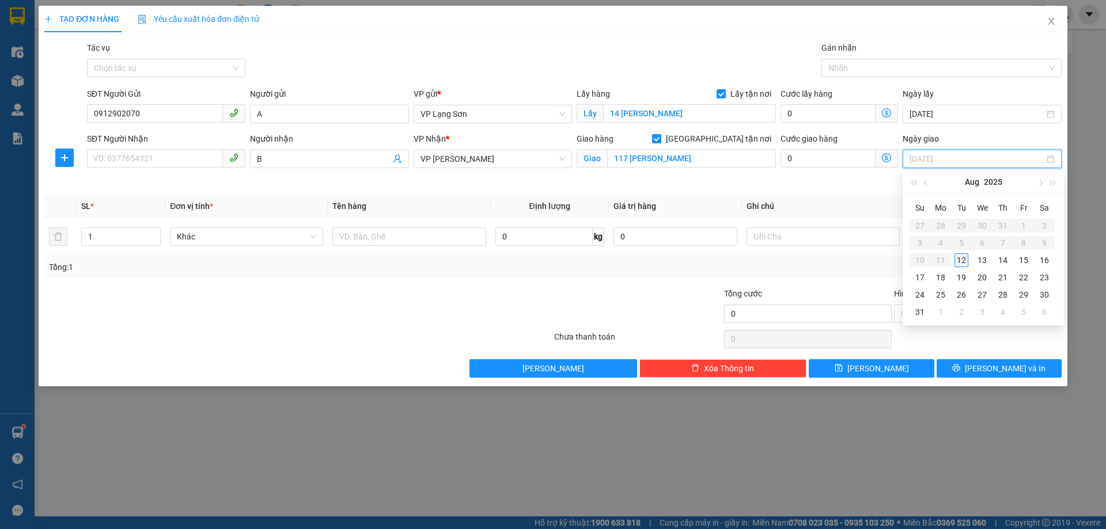
type input "[DATE]"
click at [962, 265] on div "12" at bounding box center [962, 260] width 14 height 14
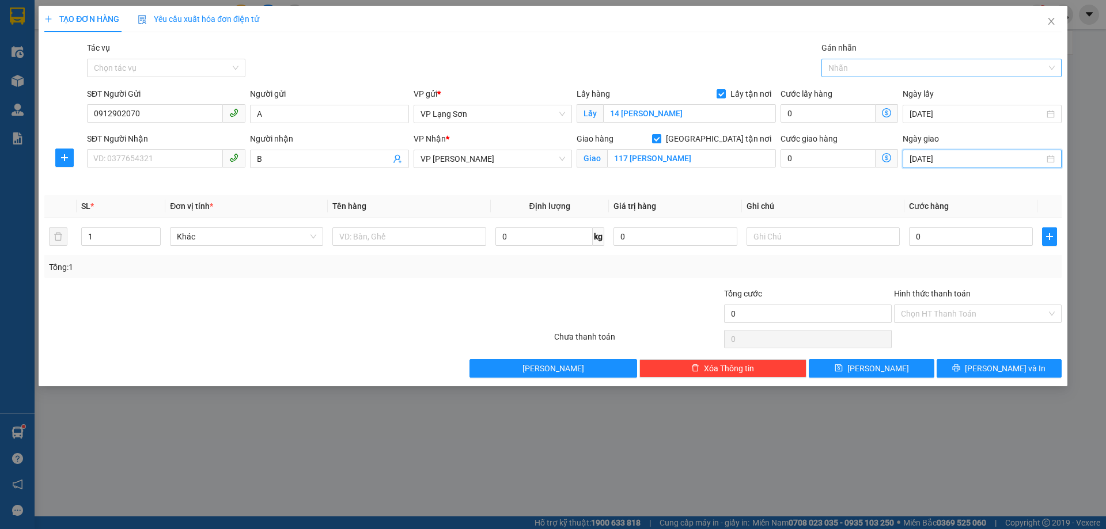
click at [865, 71] on div at bounding box center [935, 68] width 223 height 14
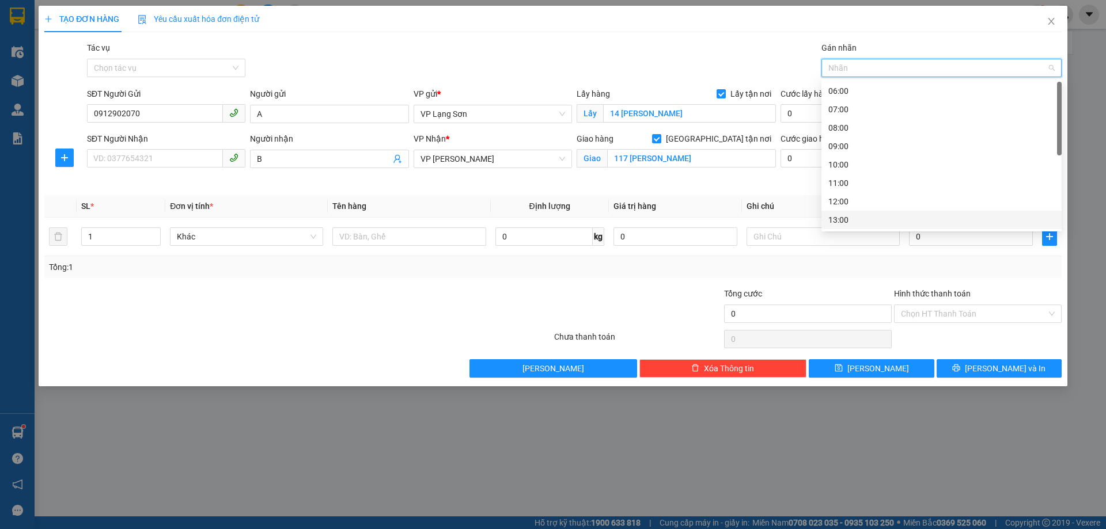
click at [835, 218] on div "13:00" at bounding box center [941, 220] width 226 height 13
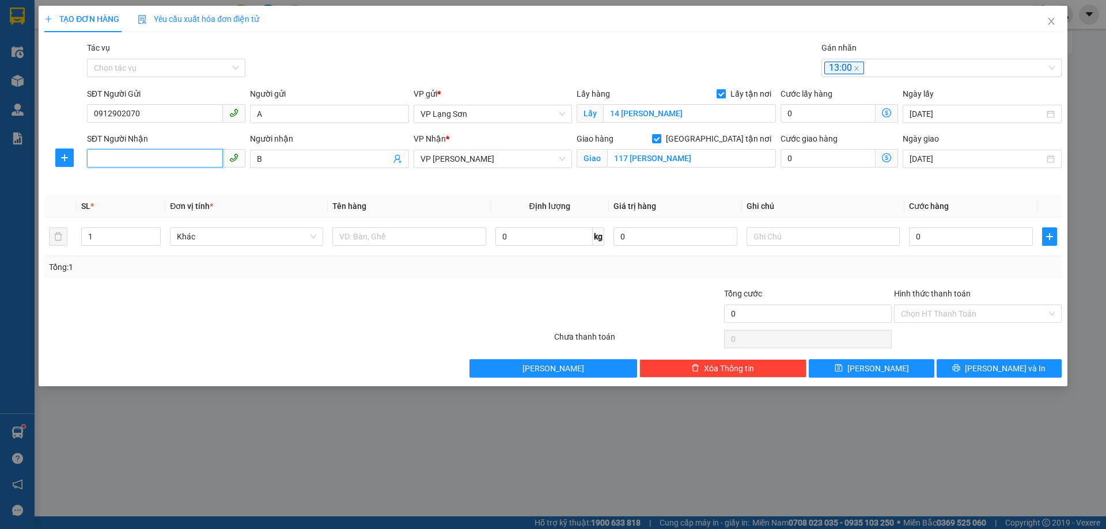
click at [157, 158] on input "SĐT Người Nhận" at bounding box center [155, 158] width 136 height 18
type input "0389203123"
click at [433, 244] on input "text" at bounding box center [408, 237] width 153 height 18
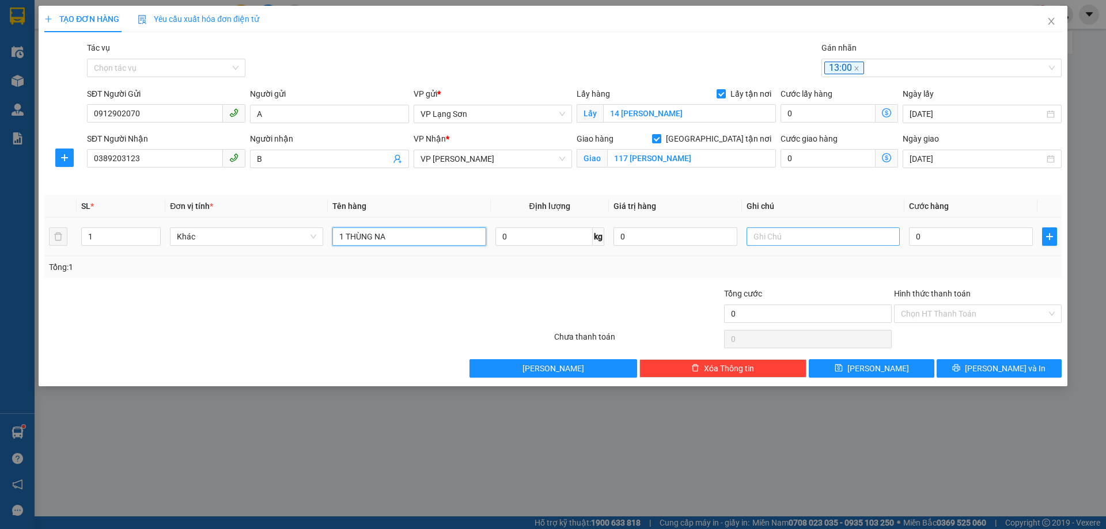
type input "1 THÙNG NA"
click at [756, 239] on input "text" at bounding box center [823, 237] width 153 height 18
type input "NGƯỜI NHẬN TT"
click at [927, 242] on input "0" at bounding box center [971, 237] width 124 height 18
type input "1"
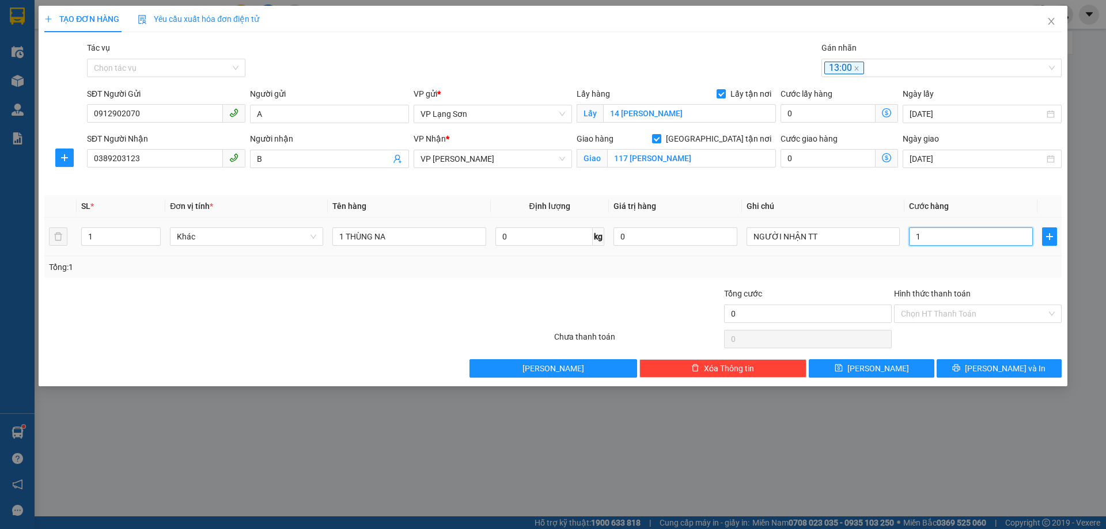
type input "1"
type input "10"
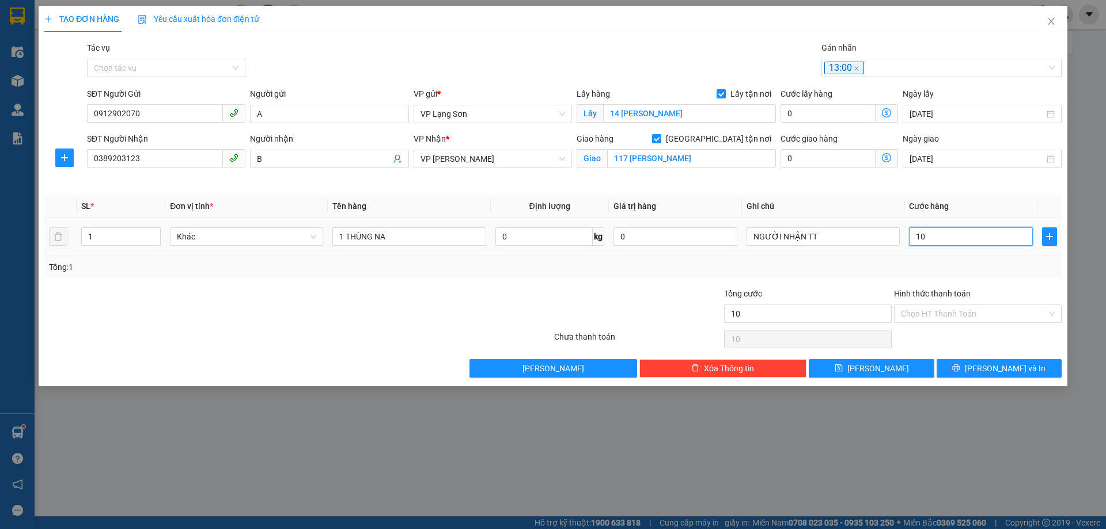
type input "100"
type input "1.000"
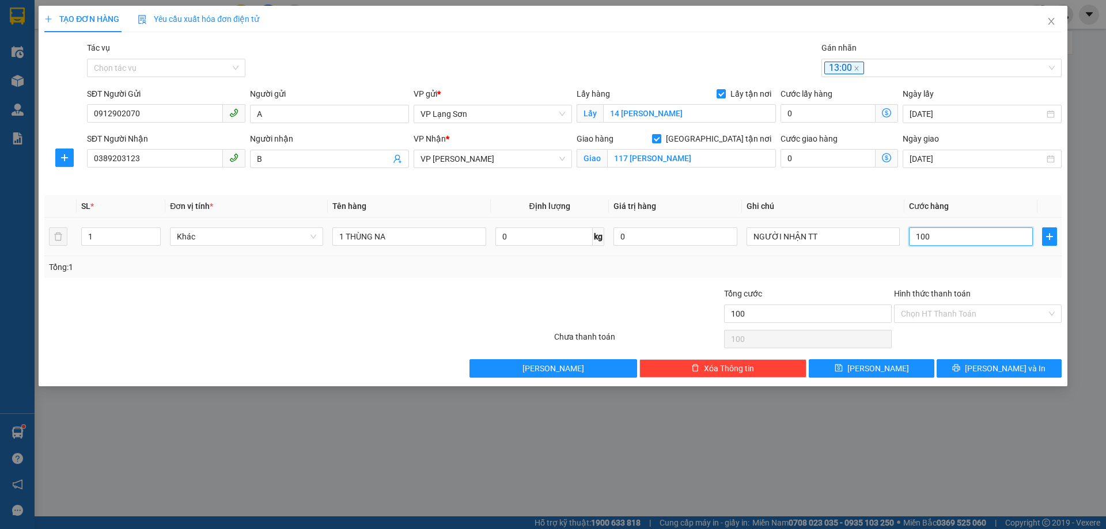
type input "1.000"
type input "10.000"
type input "100.000"
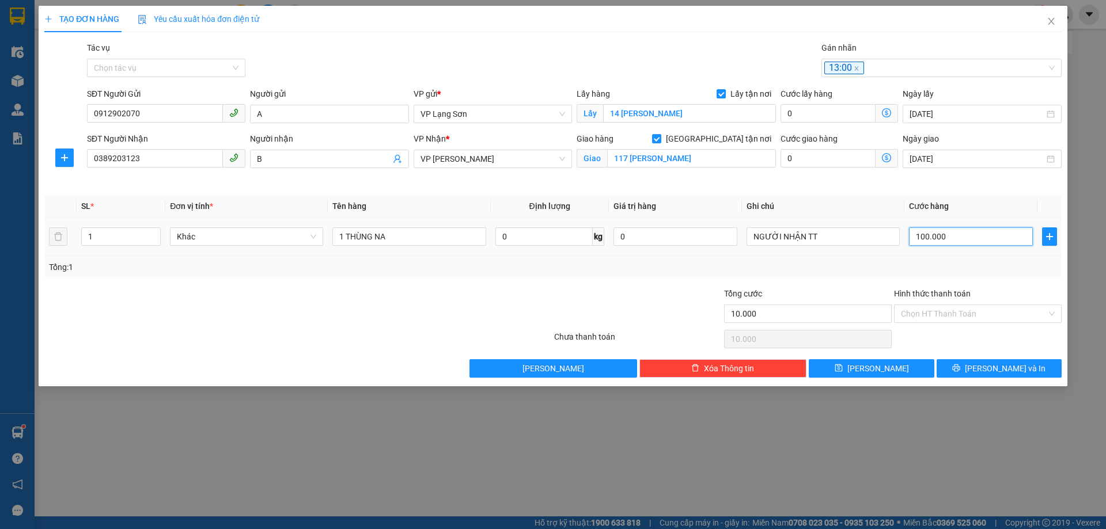
type input "100.000"
click at [878, 366] on span "[PERSON_NAME]" at bounding box center [878, 368] width 62 height 13
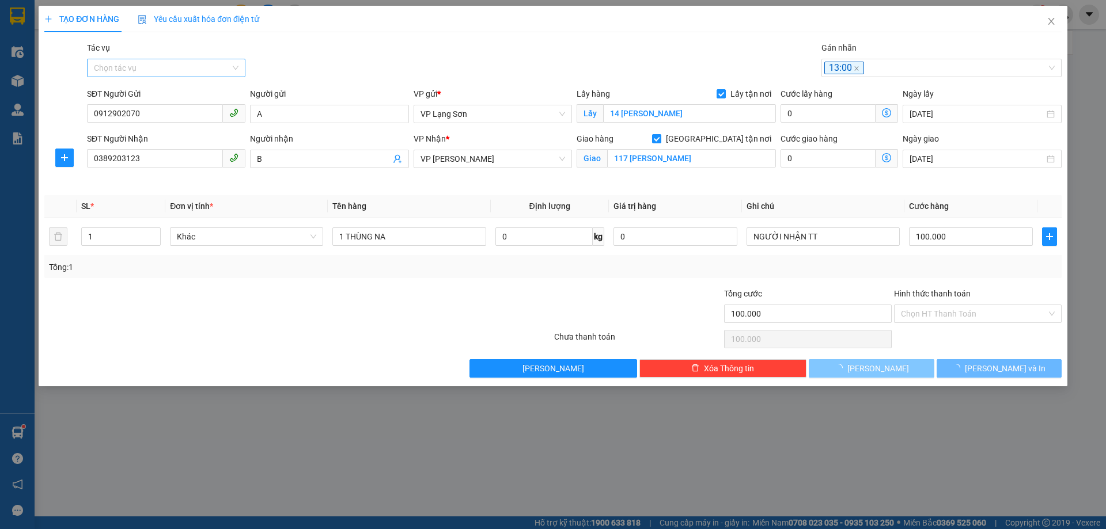
checkbox input "false"
type input "0"
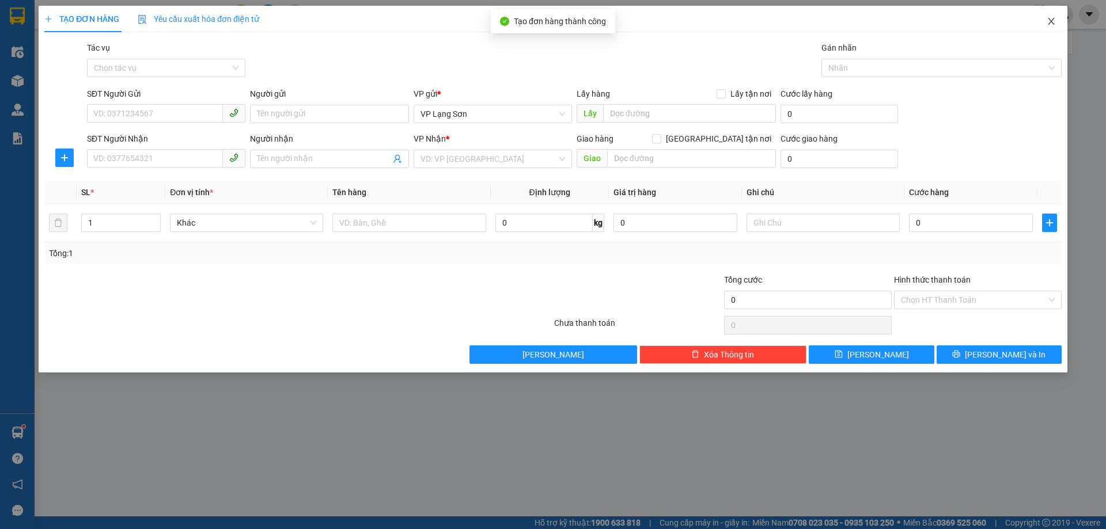
click at [1053, 21] on icon "close" at bounding box center [1051, 21] width 9 height 9
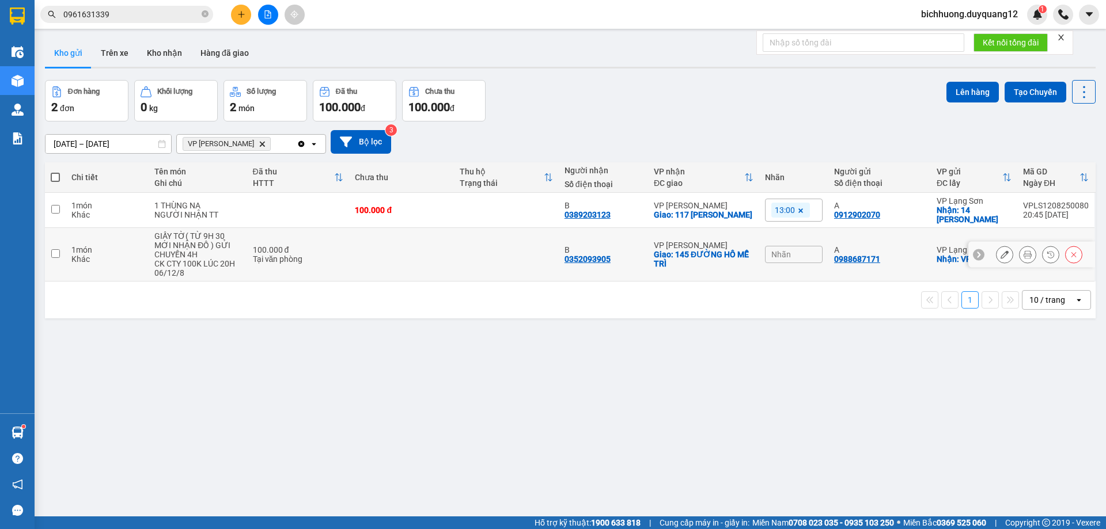
click at [54, 255] on input "checkbox" at bounding box center [55, 253] width 9 height 9
checkbox input "true"
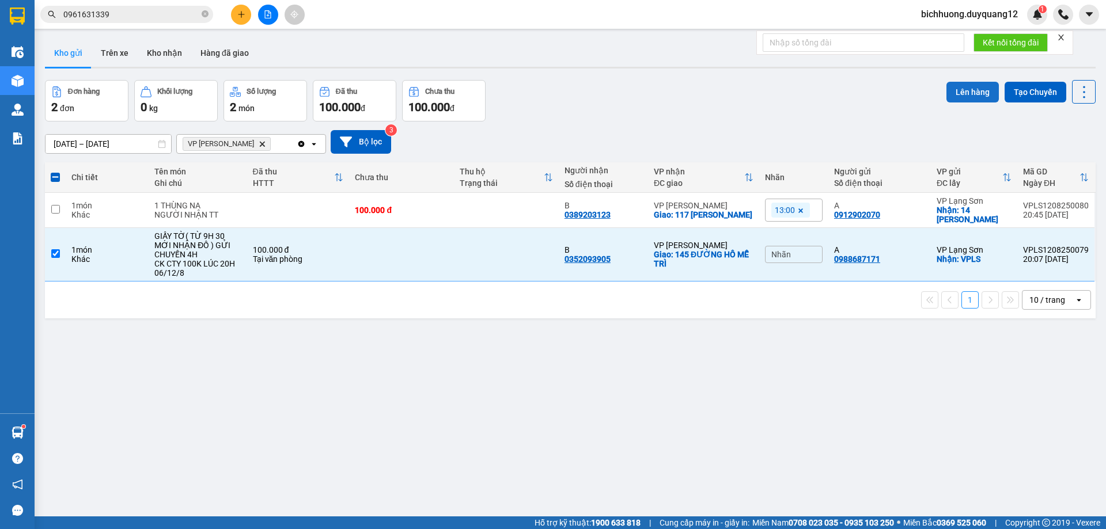
click at [959, 94] on button "Lên hàng" at bounding box center [973, 92] width 52 height 21
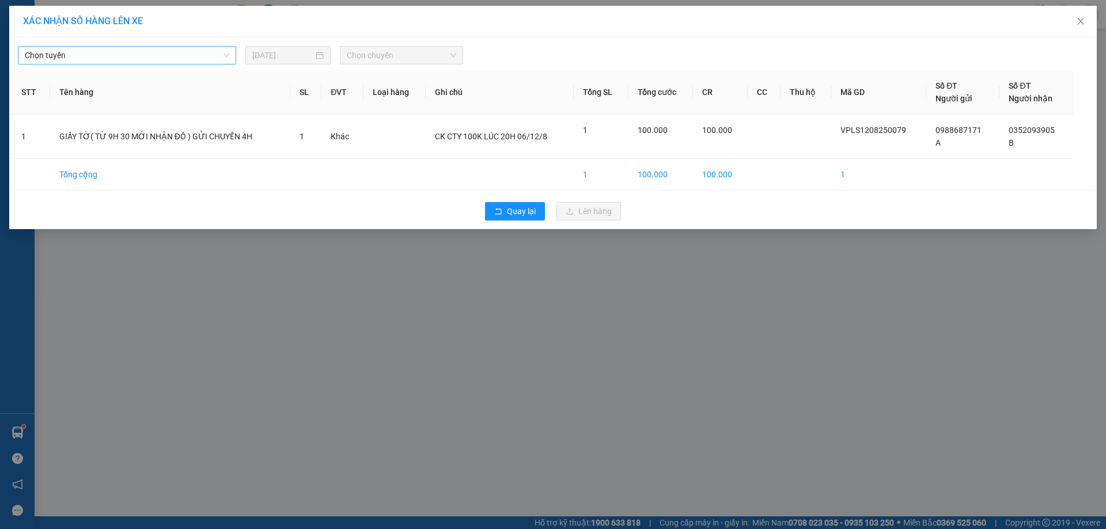
click at [224, 58] on span "Chọn tuyến" at bounding box center [127, 55] width 205 height 17
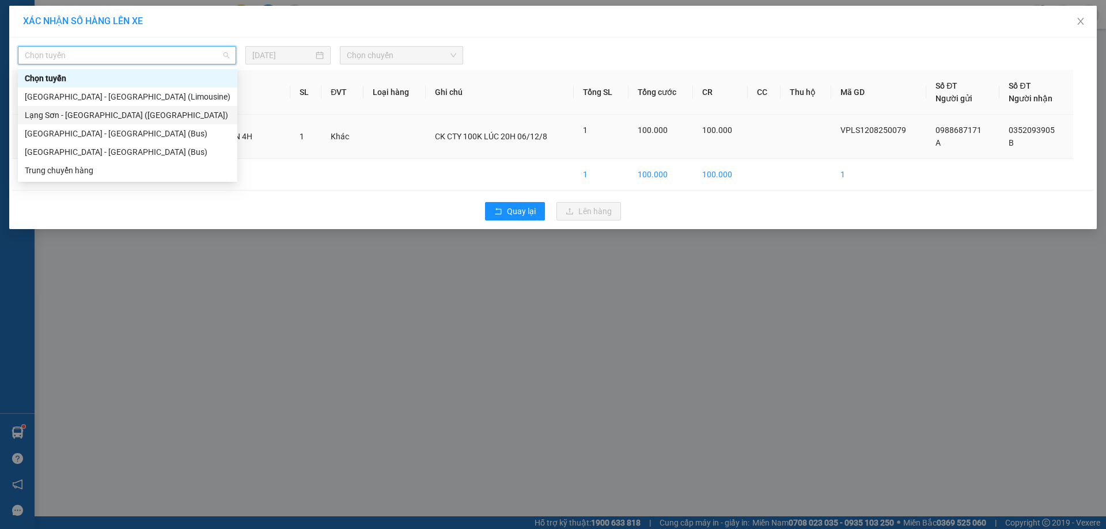
click at [78, 116] on div "Lạng Sơn - [GEOGRAPHIC_DATA] ([GEOGRAPHIC_DATA])" at bounding box center [128, 115] width 206 height 13
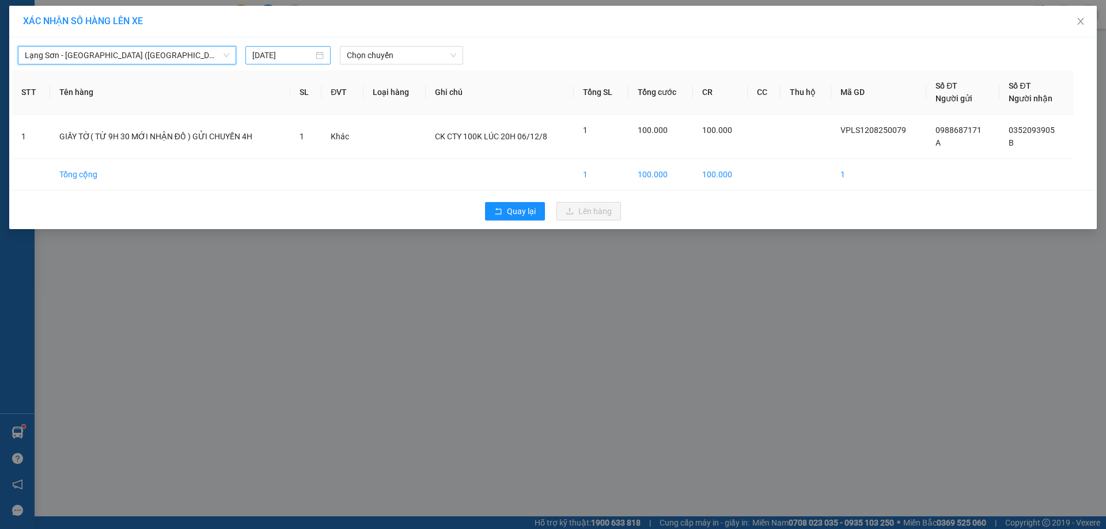
click at [305, 59] on input "[DATE]" at bounding box center [282, 55] width 61 height 13
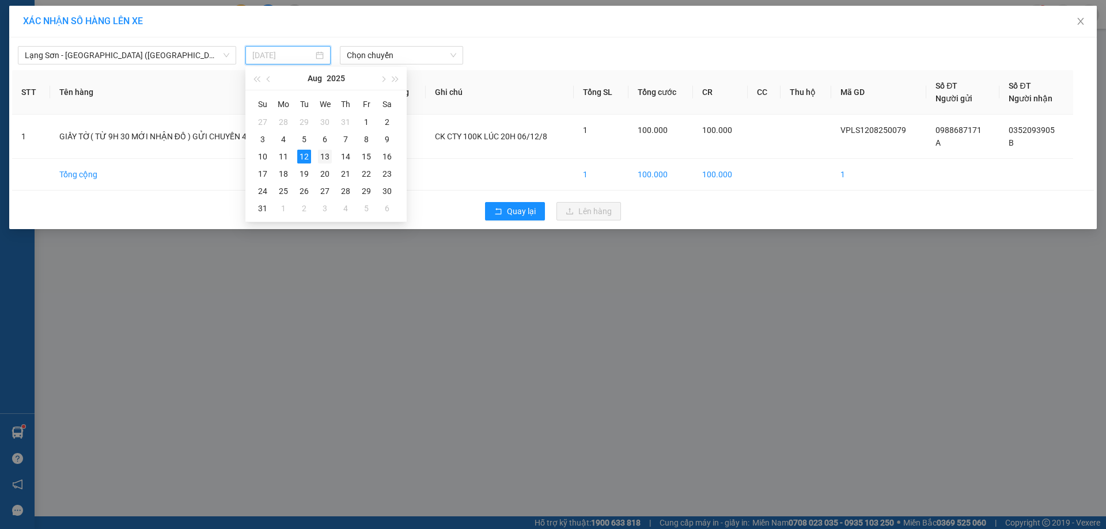
drag, startPoint x: 323, startPoint y: 156, endPoint x: 388, endPoint y: 103, distance: 84.4
click at [323, 156] on div "13" at bounding box center [325, 157] width 14 height 14
type input "[DATE]"
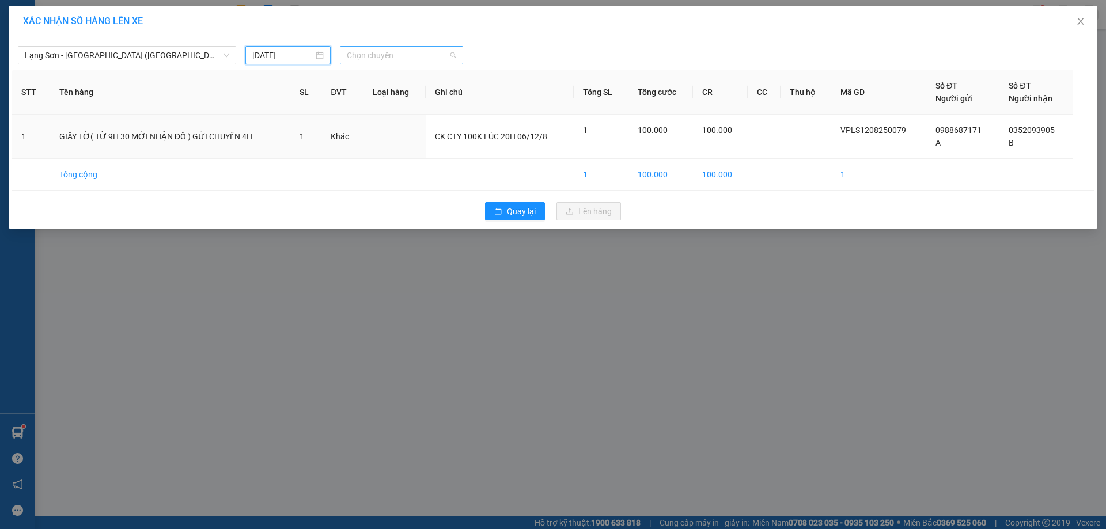
click at [452, 59] on span "Chọn chuyến" at bounding box center [401, 55] width 109 height 17
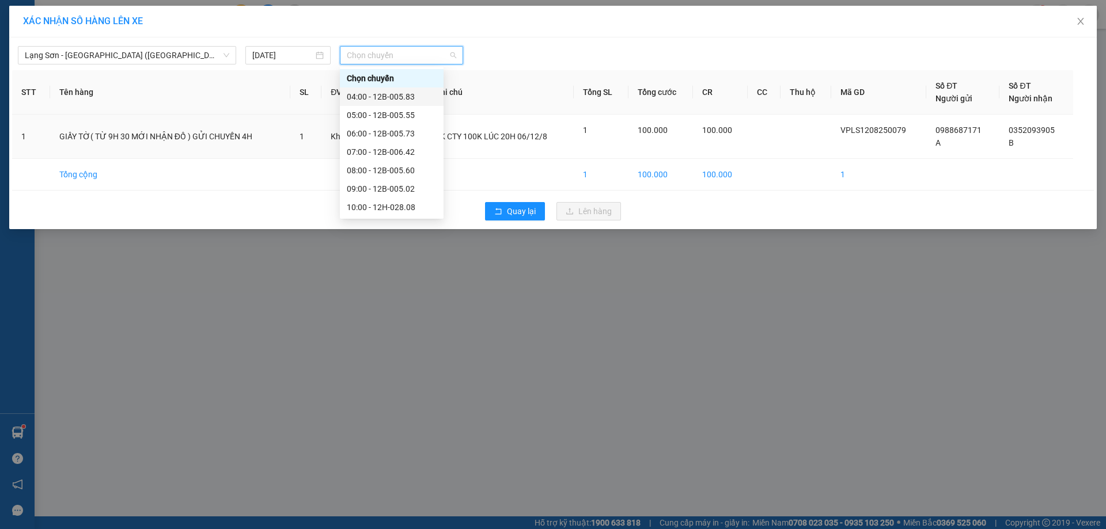
click at [389, 96] on div "04:00 - 12B-005.83" at bounding box center [392, 96] width 90 height 13
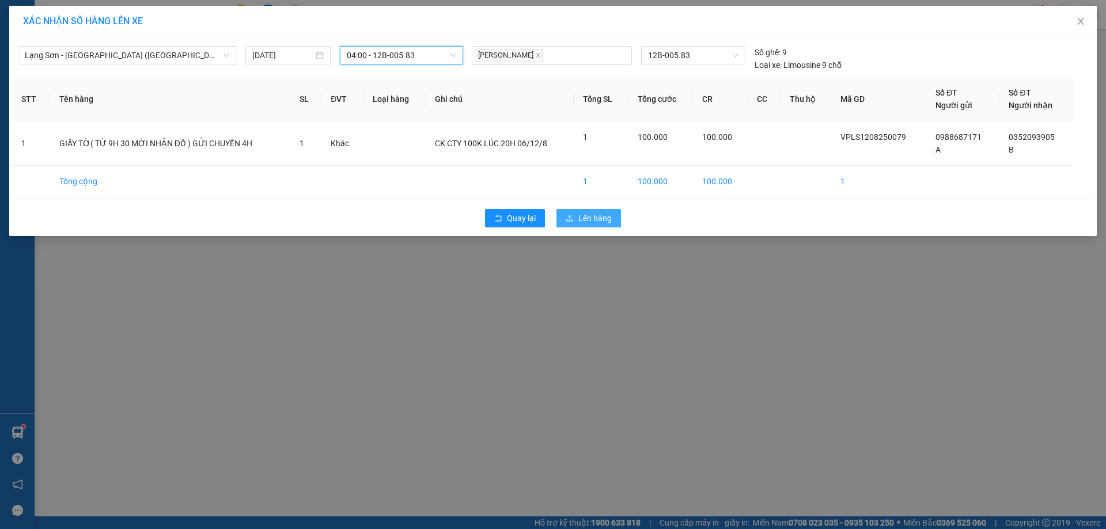
drag, startPoint x: 597, startPoint y: 227, endPoint x: 604, endPoint y: 222, distance: 8.3
click at [599, 226] on button "Lên hàng" at bounding box center [589, 218] width 65 height 18
